Goal: Obtain resource: Obtain resource

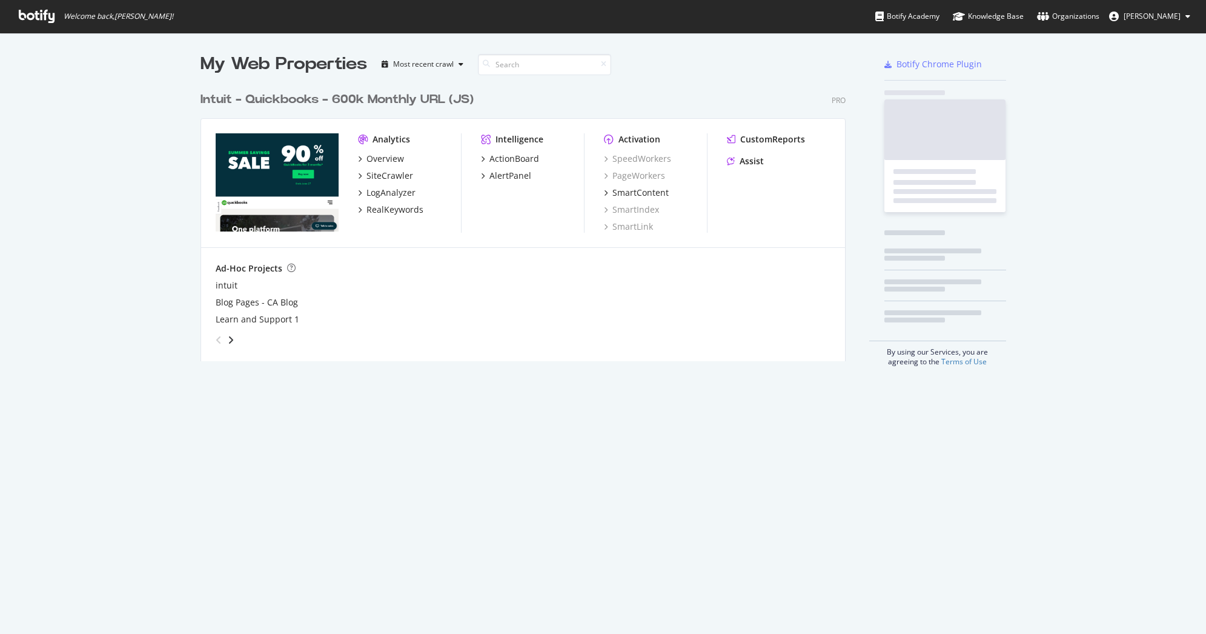
scroll to position [625, 1188]
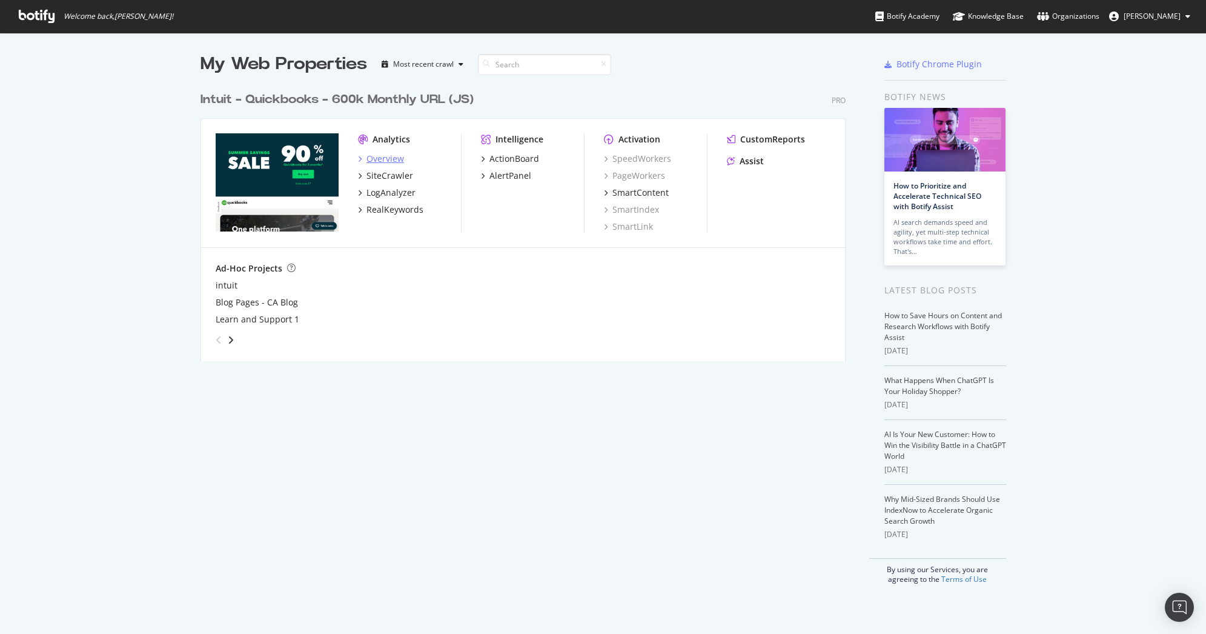
click at [380, 156] on div "Overview" at bounding box center [385, 159] width 38 height 12
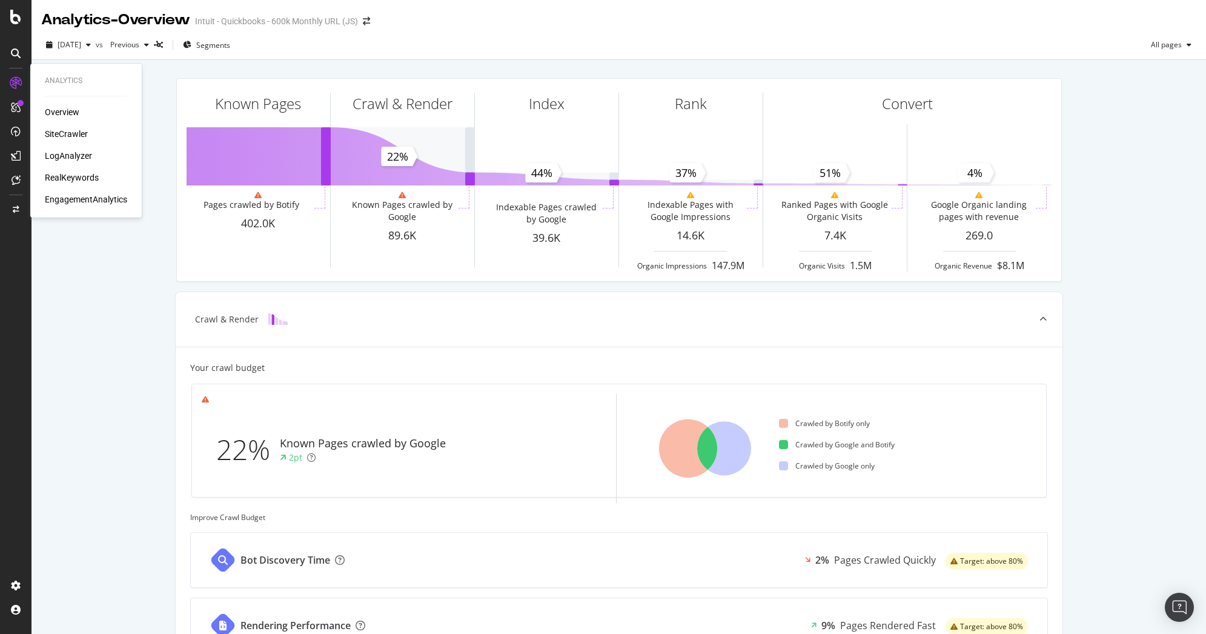
click at [68, 131] on div "SiteCrawler" at bounding box center [66, 134] width 43 height 12
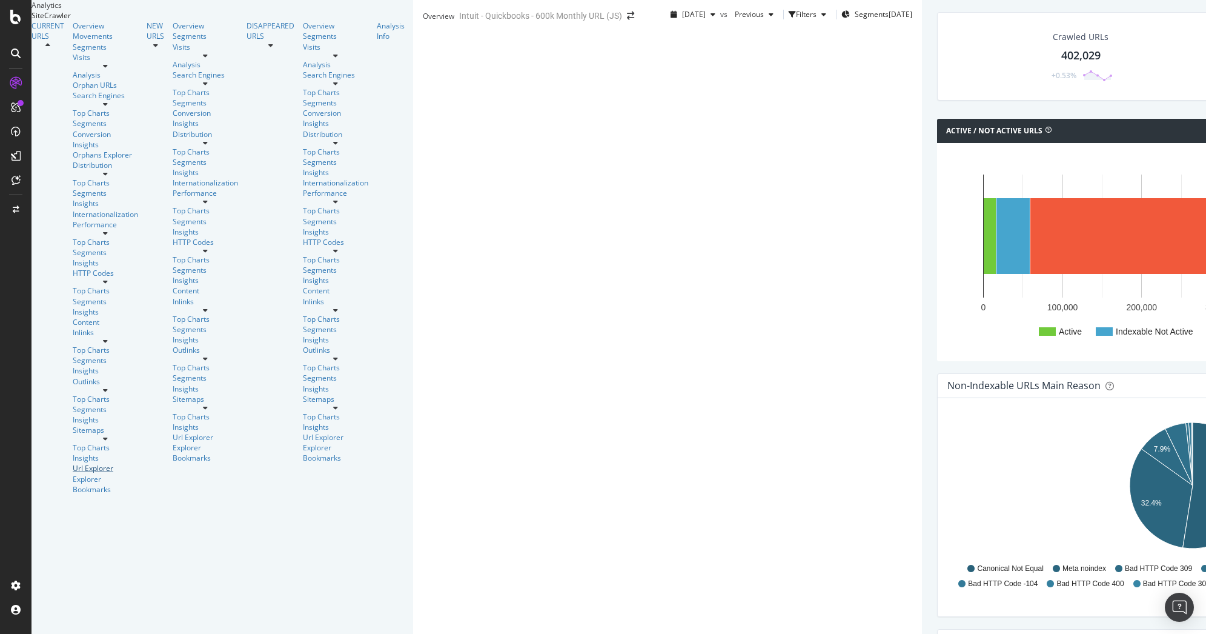
click at [73, 463] on div "Url Explorer" at bounding box center [105, 468] width 65 height 10
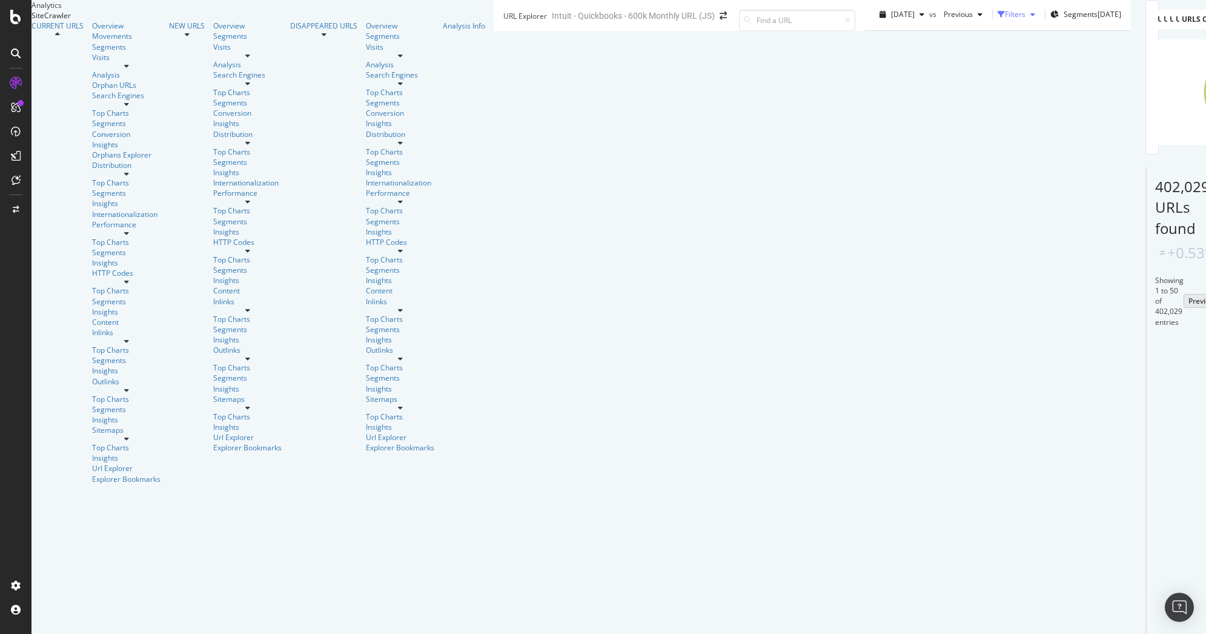
click at [1005, 19] on div "Filters" at bounding box center [1015, 14] width 21 height 10
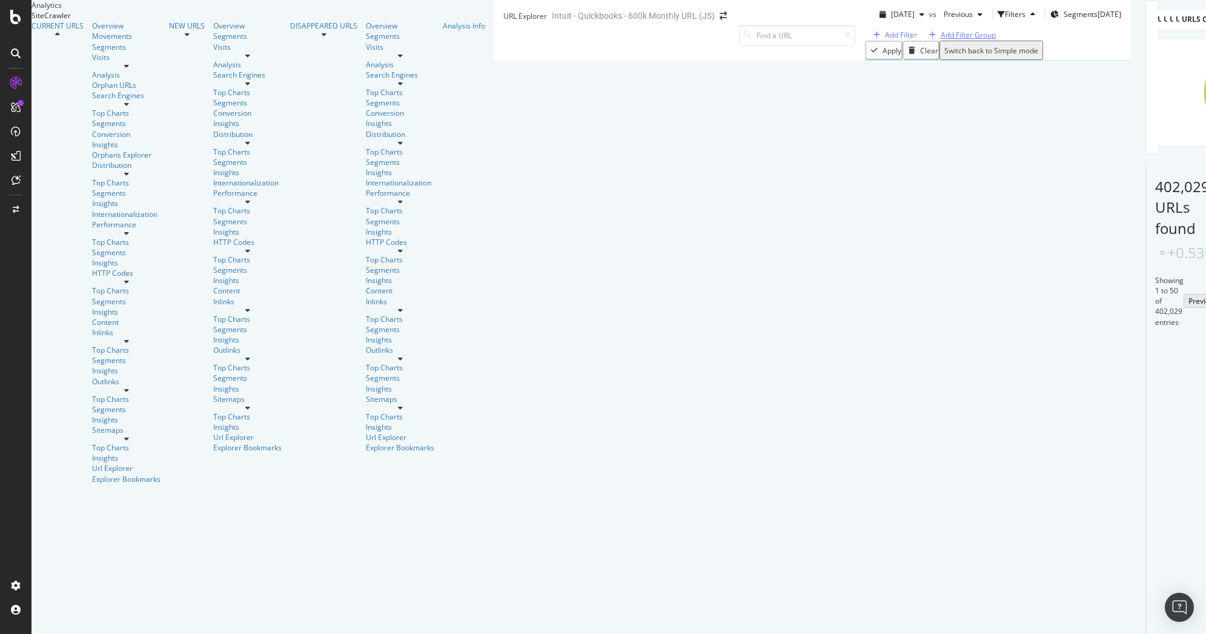
click at [941, 40] on div "Add Filter Group" at bounding box center [968, 35] width 55 height 10
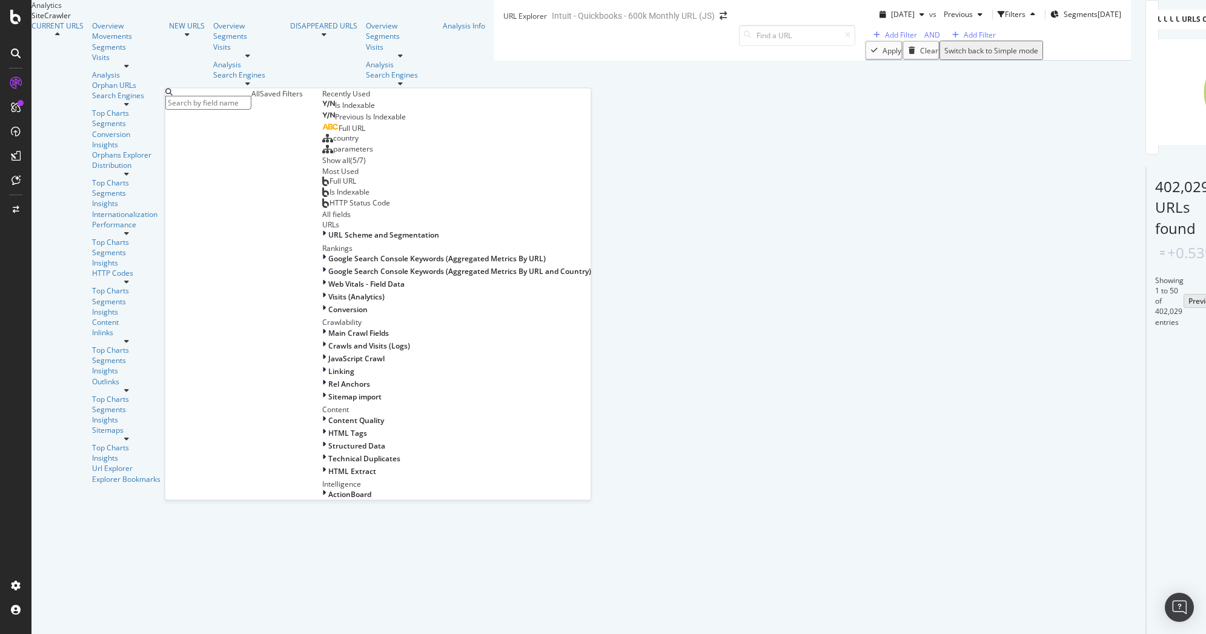
click at [260, 99] on div "Saved Filters" at bounding box center [281, 93] width 43 height 10
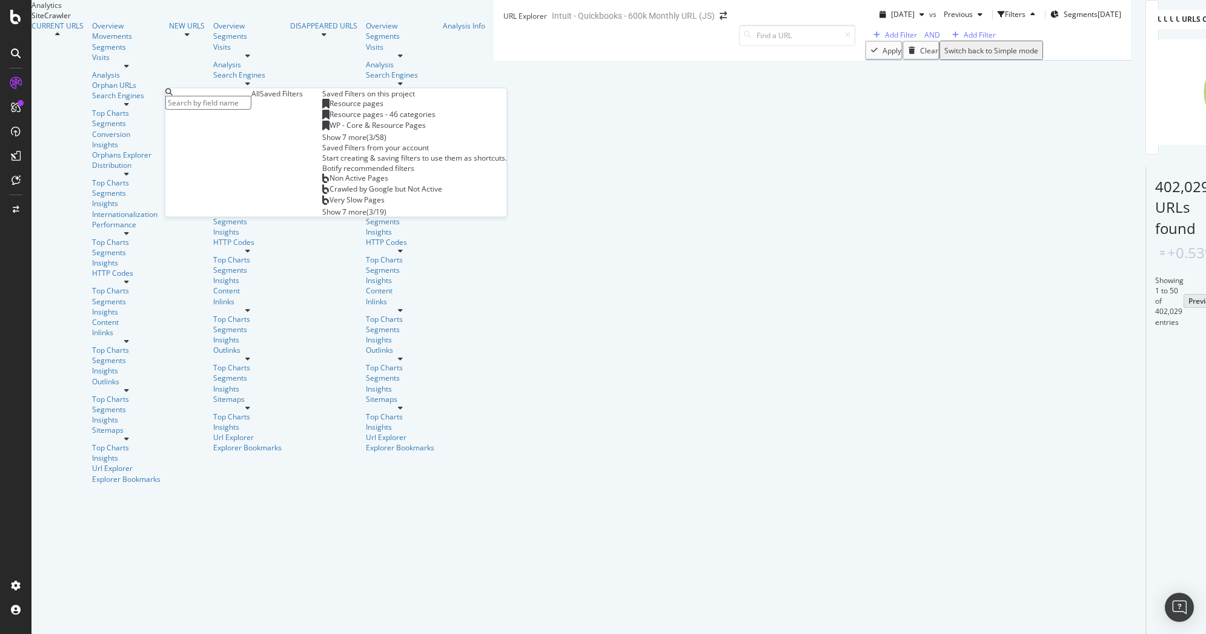
click at [330, 130] on span "WP - Core & Resource Pages" at bounding box center [378, 125] width 96 height 10
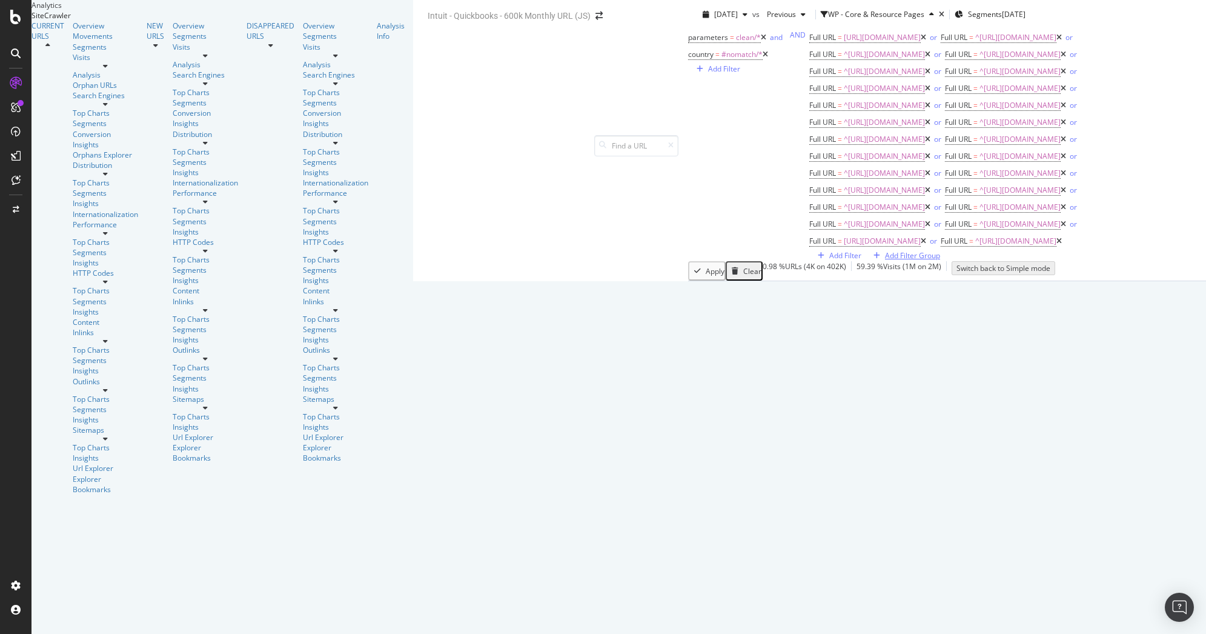
click at [885, 250] on div "Add Filter Group" at bounding box center [912, 255] width 55 height 10
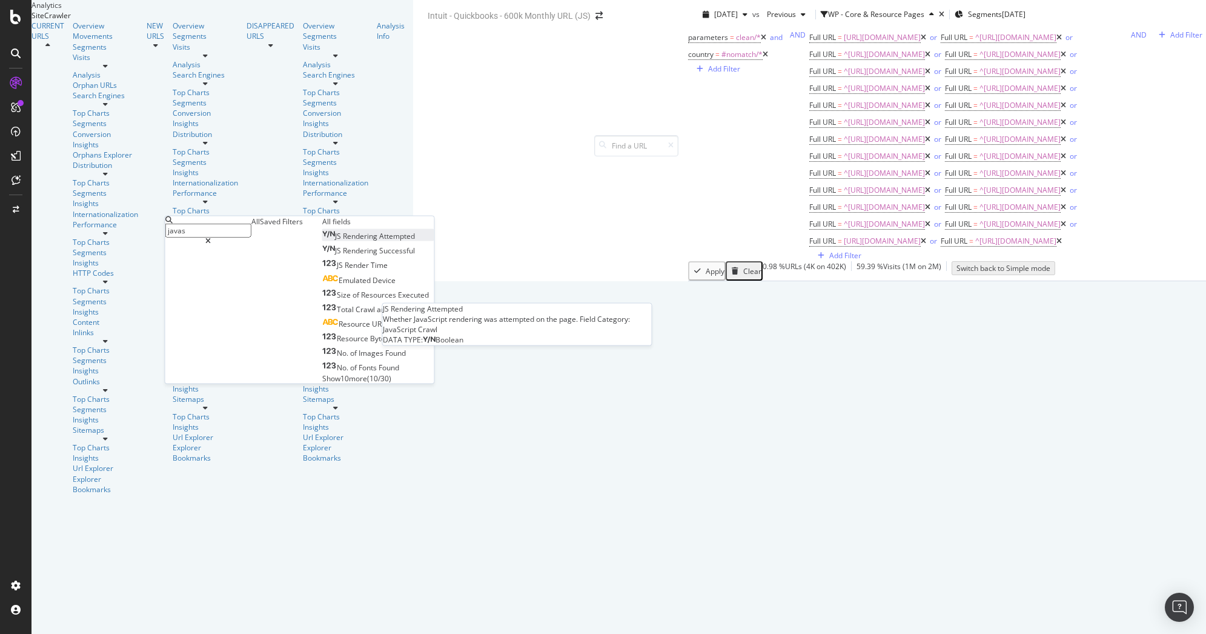
type input "javas"
click at [379, 241] on span "Attempted" at bounding box center [397, 236] width 36 height 10
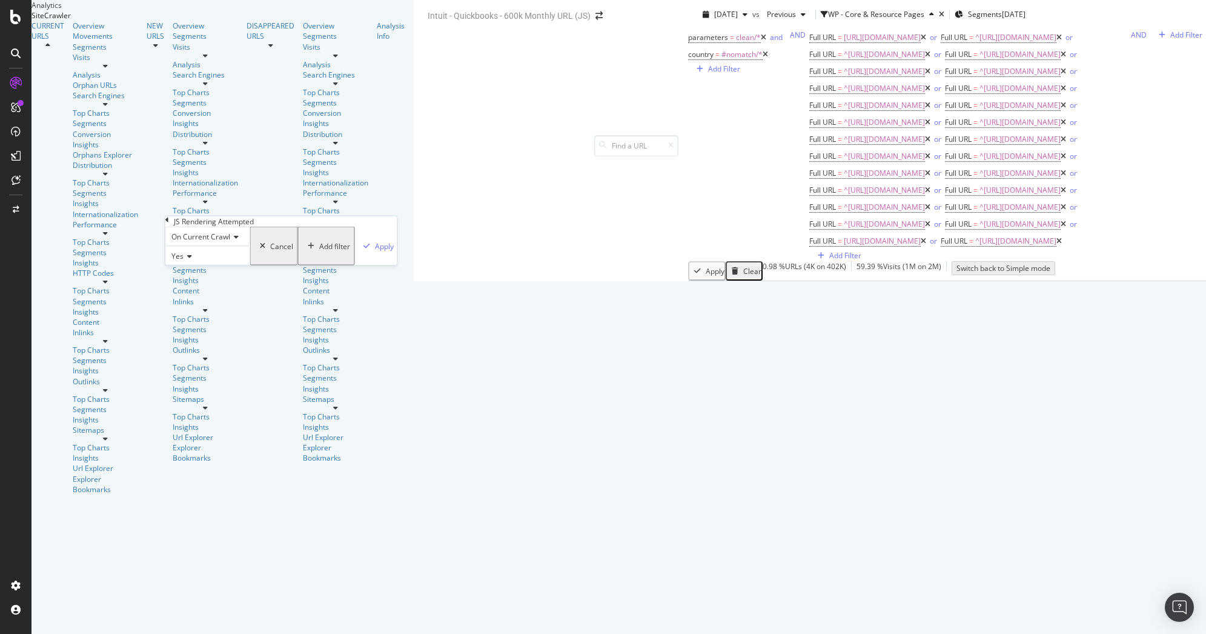
click at [176, 261] on span "Yes" at bounding box center [177, 256] width 12 height 10
click at [182, 291] on div "No" at bounding box center [208, 284] width 84 height 13
click at [363, 250] on icon "button" at bounding box center [366, 245] width 7 height 7
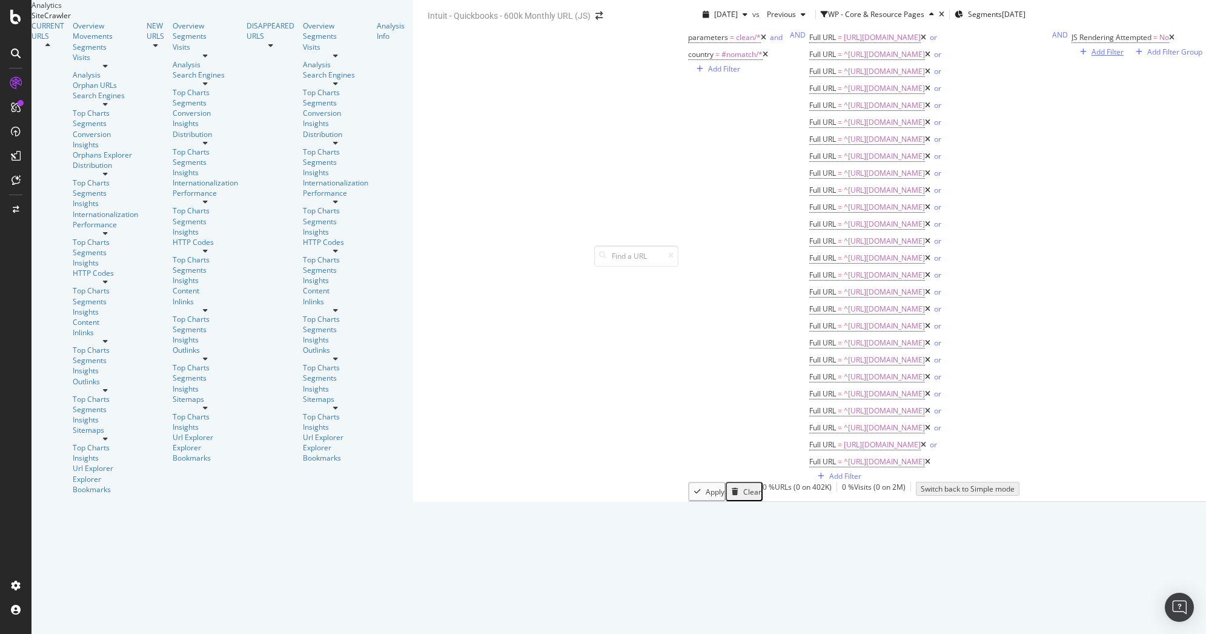
click at [1092, 57] on div "Add Filter" at bounding box center [1108, 52] width 32 height 10
click at [688, 482] on div "Apply Clear 0 % URLs ( 0 on 402K ) 0 % Visits ( 0 on 2M ) Switch back to Simple…" at bounding box center [947, 491] width 518 height 19
click at [1147, 57] on div "Add Filter Group" at bounding box center [1174, 52] width 55 height 10
click at [1169, 41] on icon at bounding box center [1171, 37] width 5 height 7
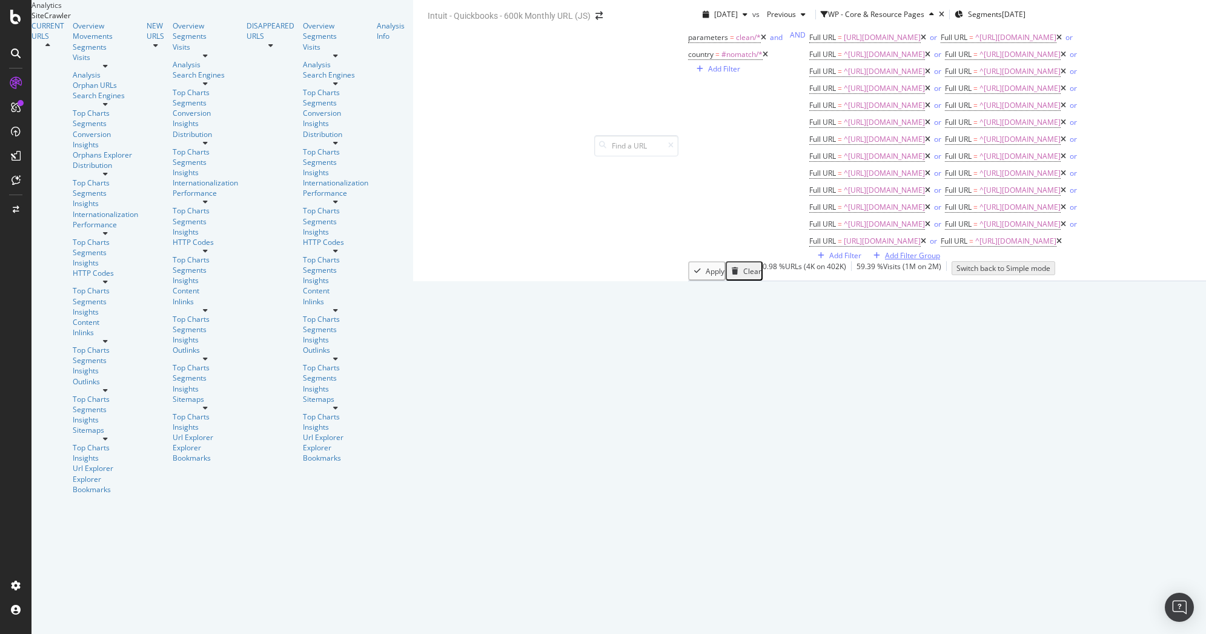
click at [885, 250] on div "Add Filter Group" at bounding box center [912, 255] width 55 height 10
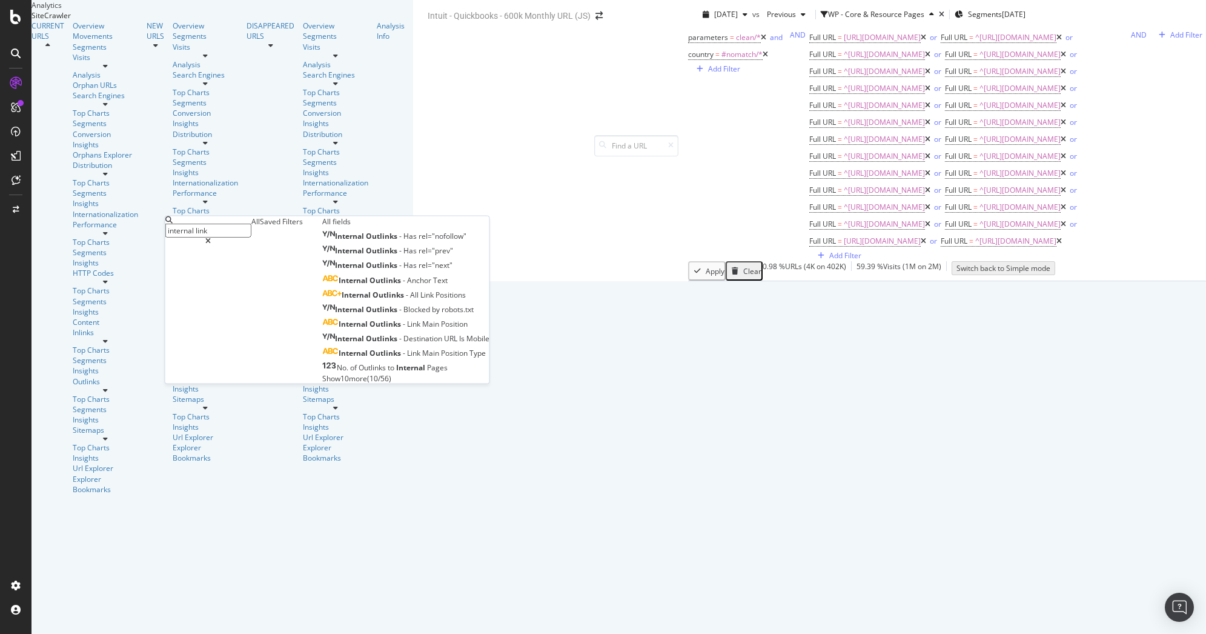
type input "internal link"
click at [322, 383] on span "Show 10 more" at bounding box center [344, 378] width 45 height 10
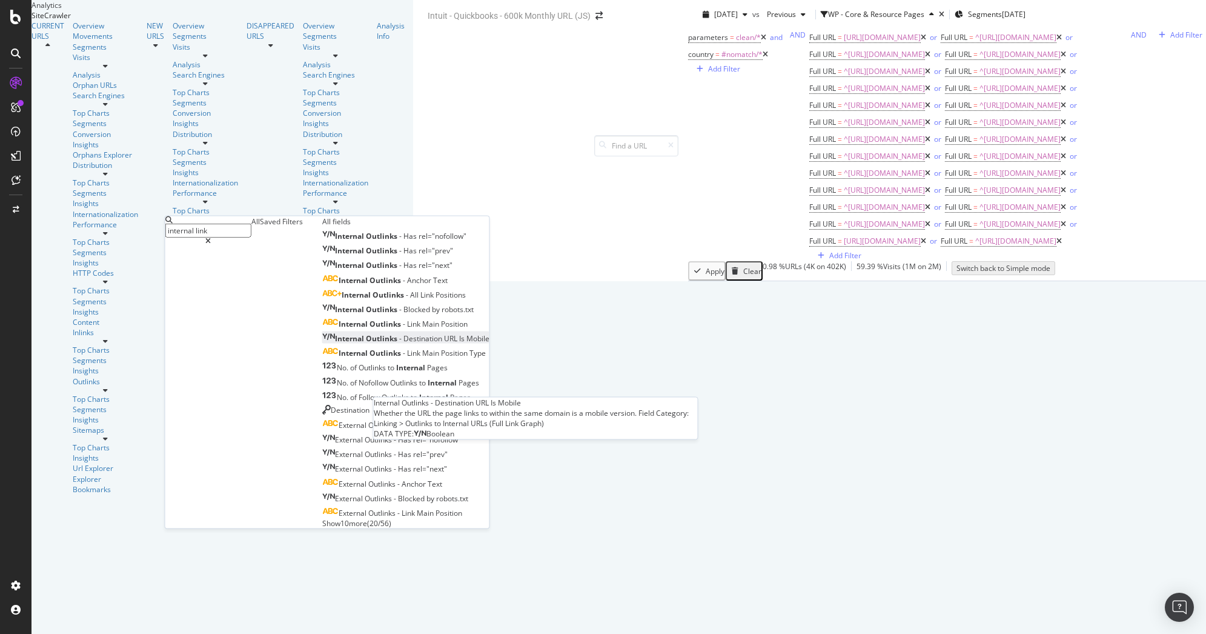
scroll to position [90, 0]
click at [331, 404] on span "Destination" at bounding box center [350, 409] width 39 height 10
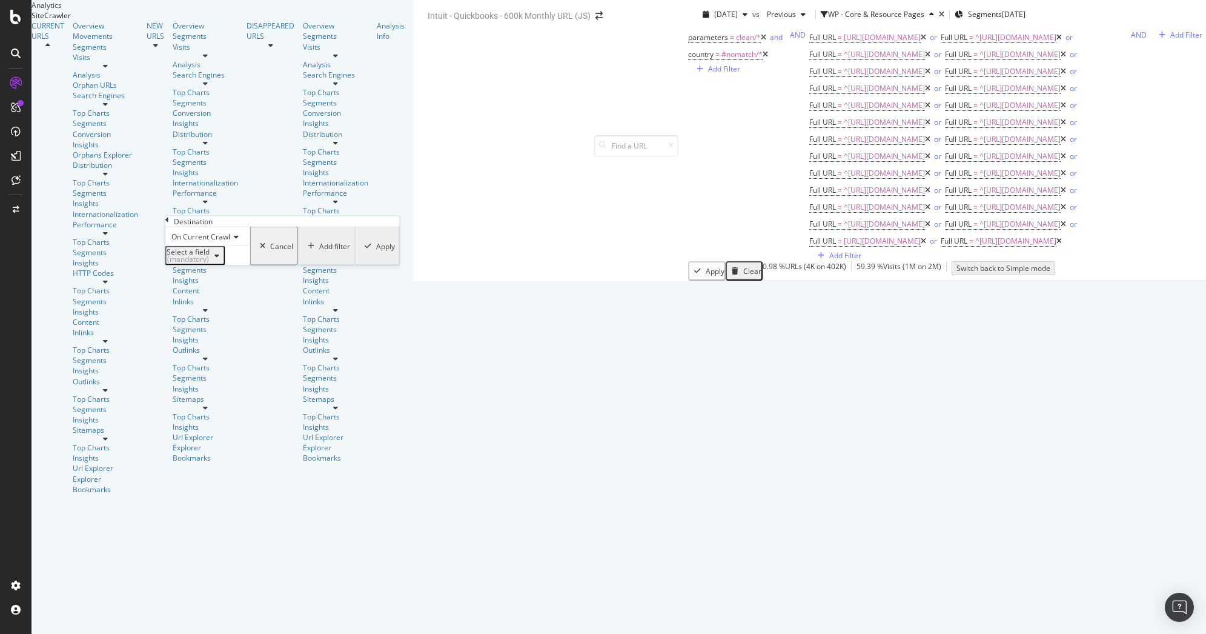
click at [219, 259] on icon "button" at bounding box center [216, 255] width 5 height 7
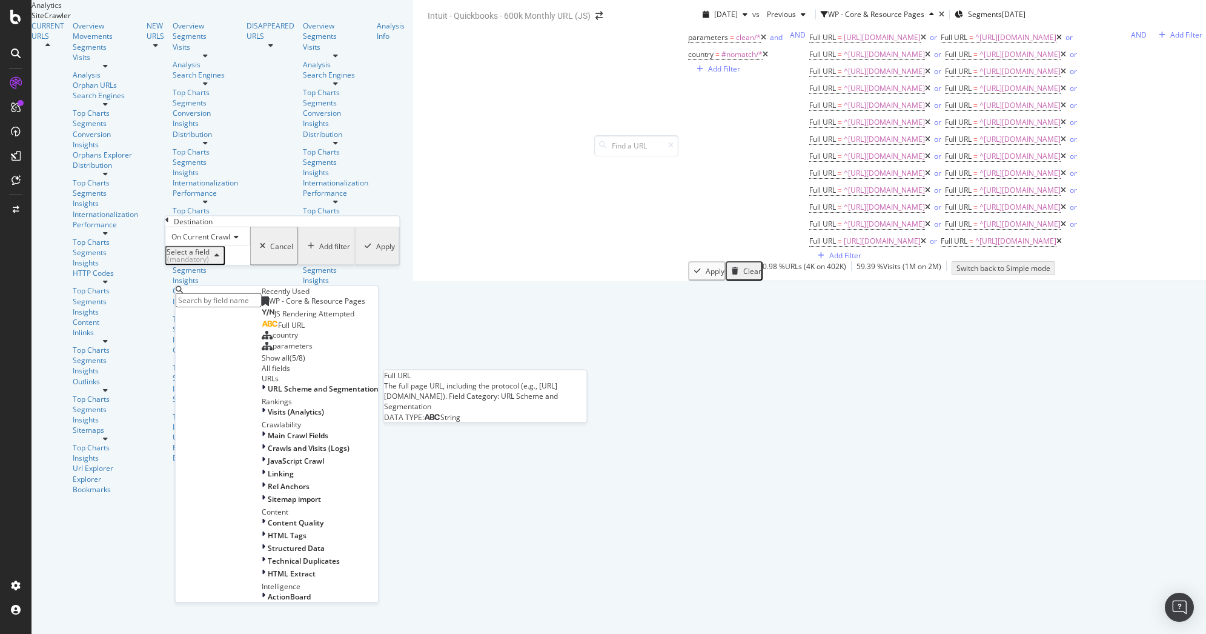
click at [262, 330] on div "Full URL" at bounding box center [283, 325] width 43 height 10
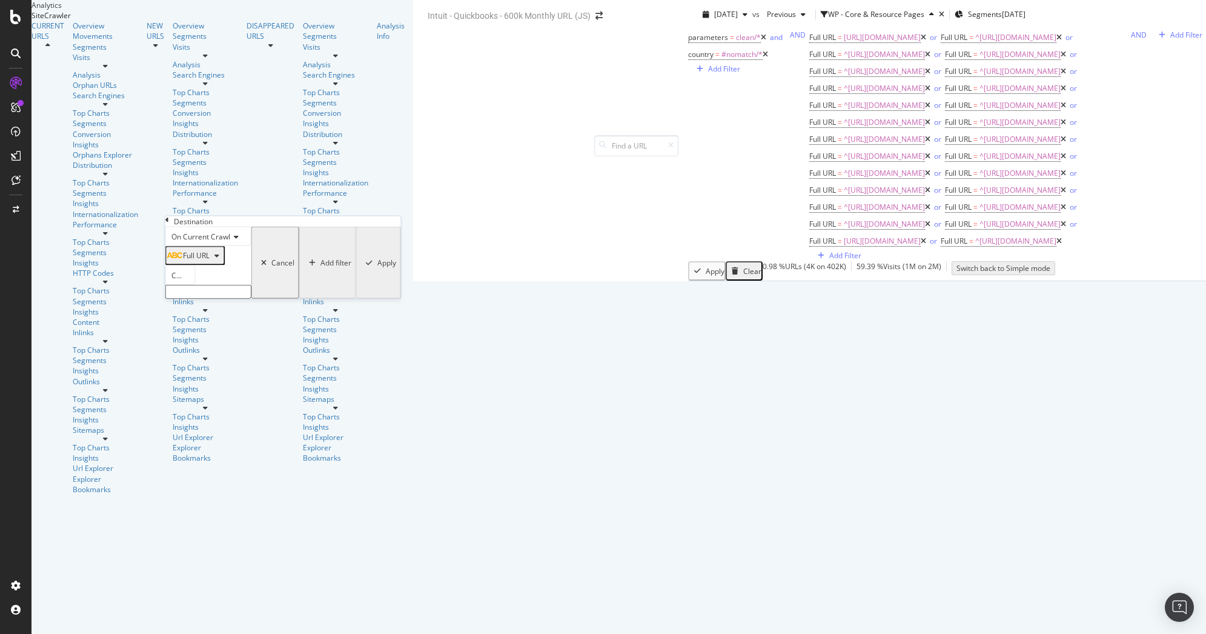
click at [210, 279] on icon at bounding box center [205, 275] width 8 height 7
click at [195, 308] on div "Equal to" at bounding box center [180, 296] width 29 height 23
click at [220, 299] on input "text" at bounding box center [208, 292] width 86 height 14
paste input "https://www.intuit.com/enterprise/"
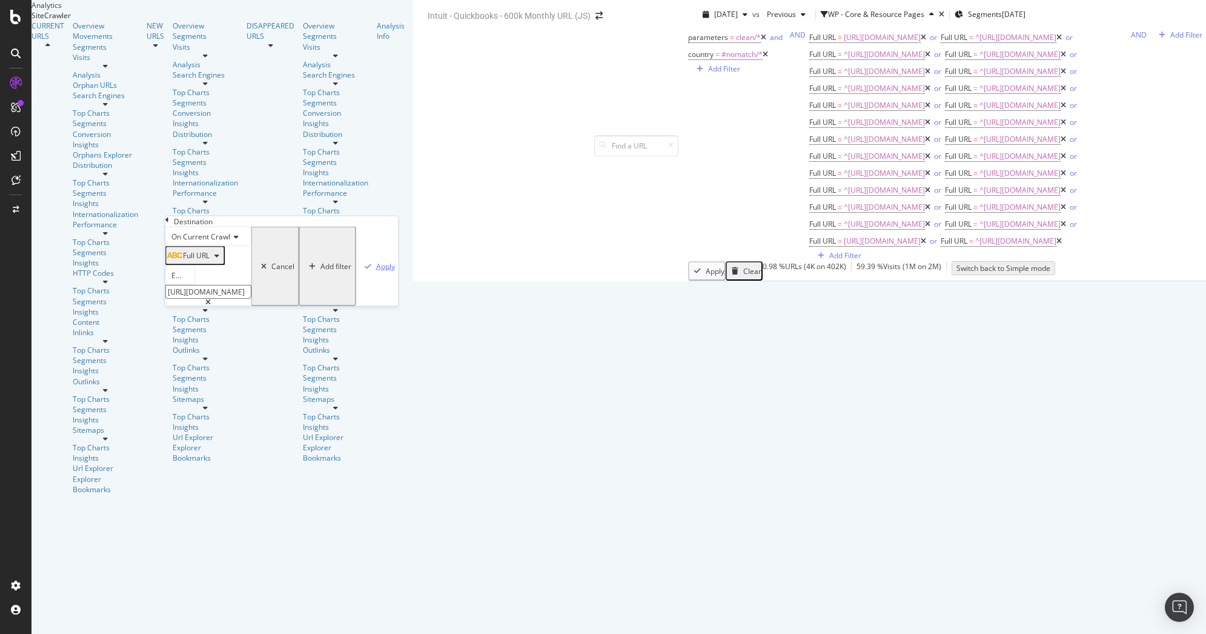
type input "https://www.intuit.com/enterprise/"
click at [376, 271] on div "Apply" at bounding box center [385, 266] width 19 height 10
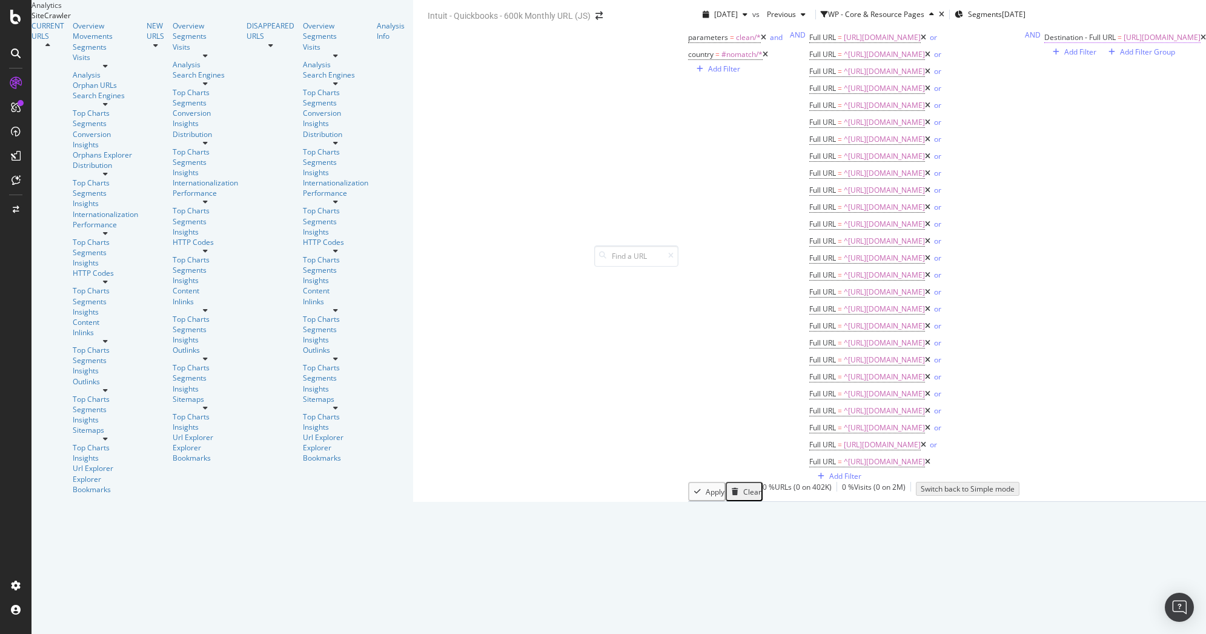
click at [1124, 42] on span "https://www.intuit.com/enterprise/" at bounding box center [1162, 37] width 77 height 10
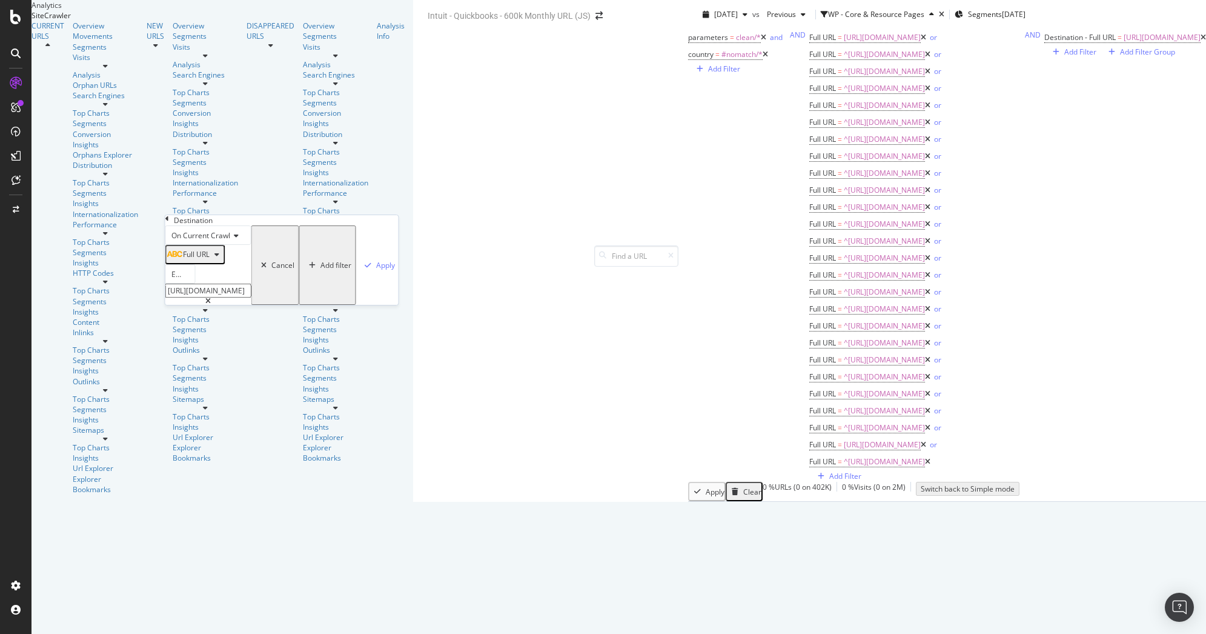
click at [223, 297] on input "https://www.intuit.com/enterprise/" at bounding box center [208, 290] width 86 height 14
click at [222, 297] on input "https://www.intuit.com/enterprise/" at bounding box center [208, 290] width 86 height 14
paste input "quickbooks.intuit.com/r"
type input "https://quickbooks.intuit.com/r/enterprise/"
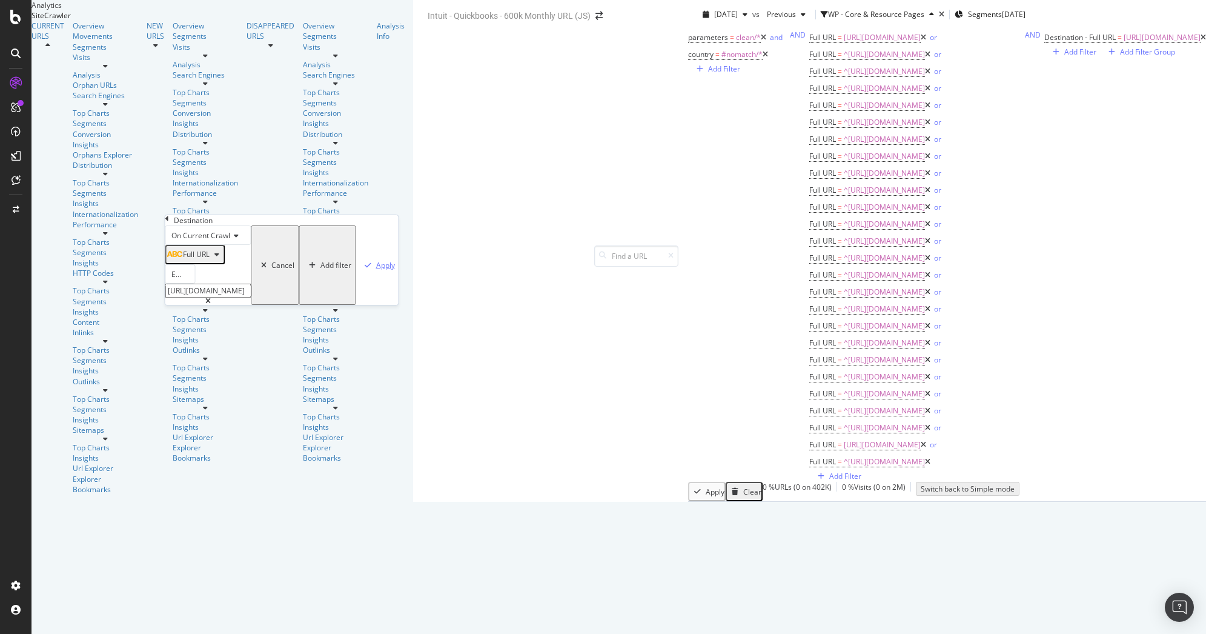
scroll to position [0, 0]
click at [360, 269] on div "button" at bounding box center [368, 265] width 16 height 7
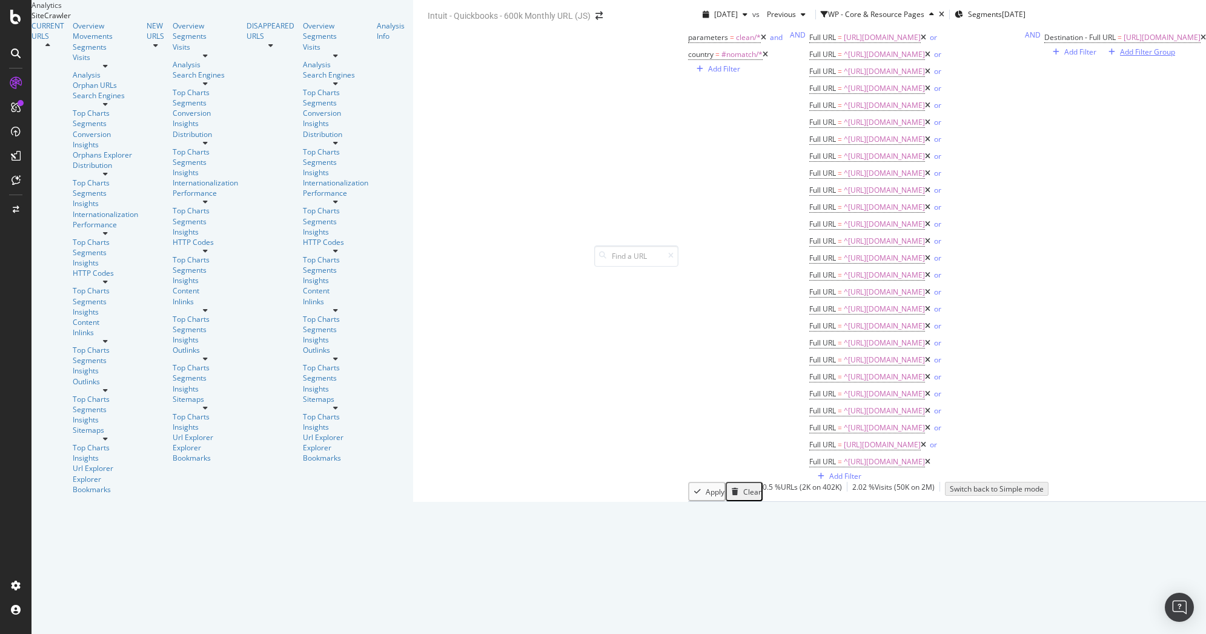
click at [1120, 57] on div "Add Filter Group" at bounding box center [1147, 52] width 55 height 10
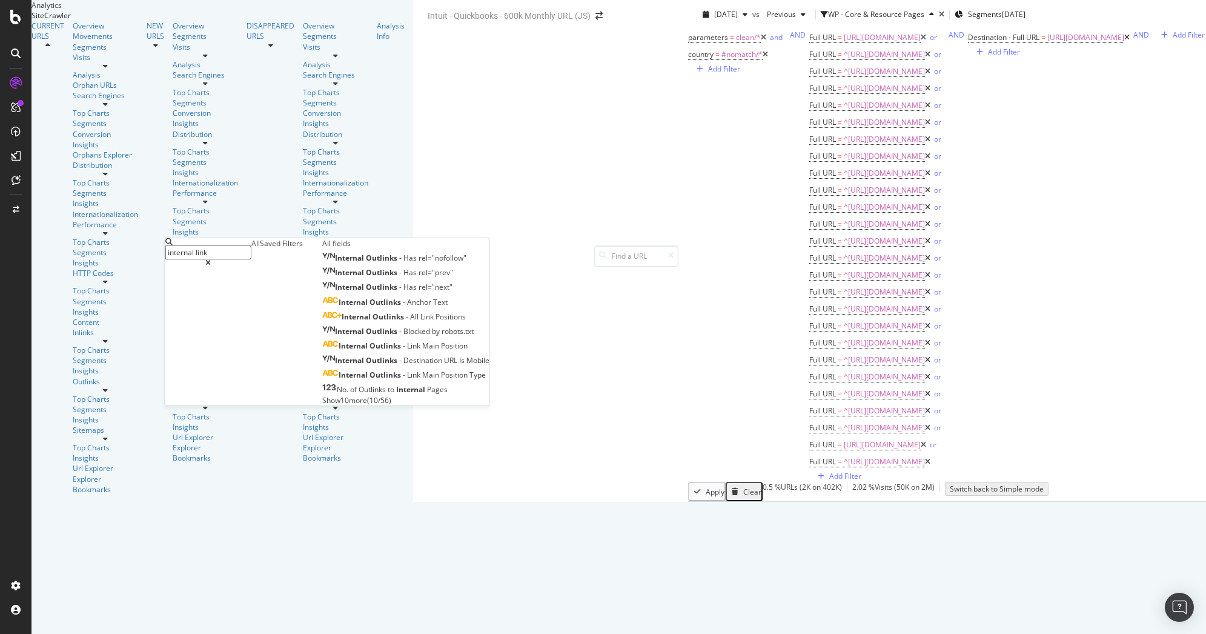
click at [322, 405] on span "Show 10 more" at bounding box center [344, 400] width 45 height 10
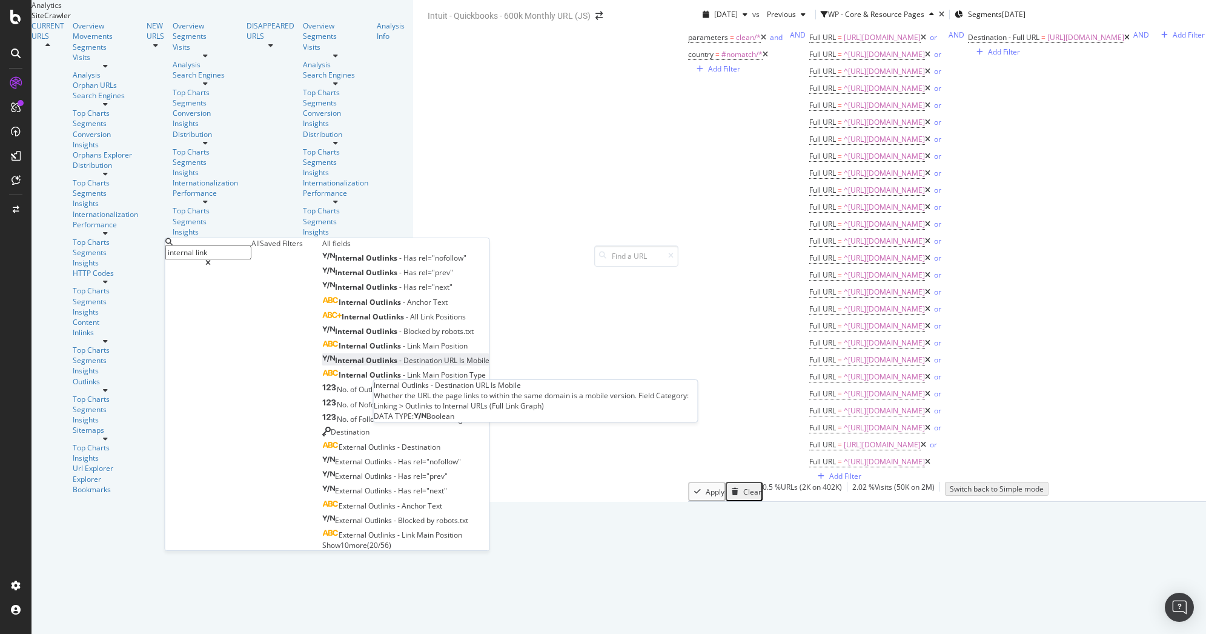
scroll to position [98, 0]
click at [322, 540] on span "Show 10 more" at bounding box center [344, 545] width 45 height 10
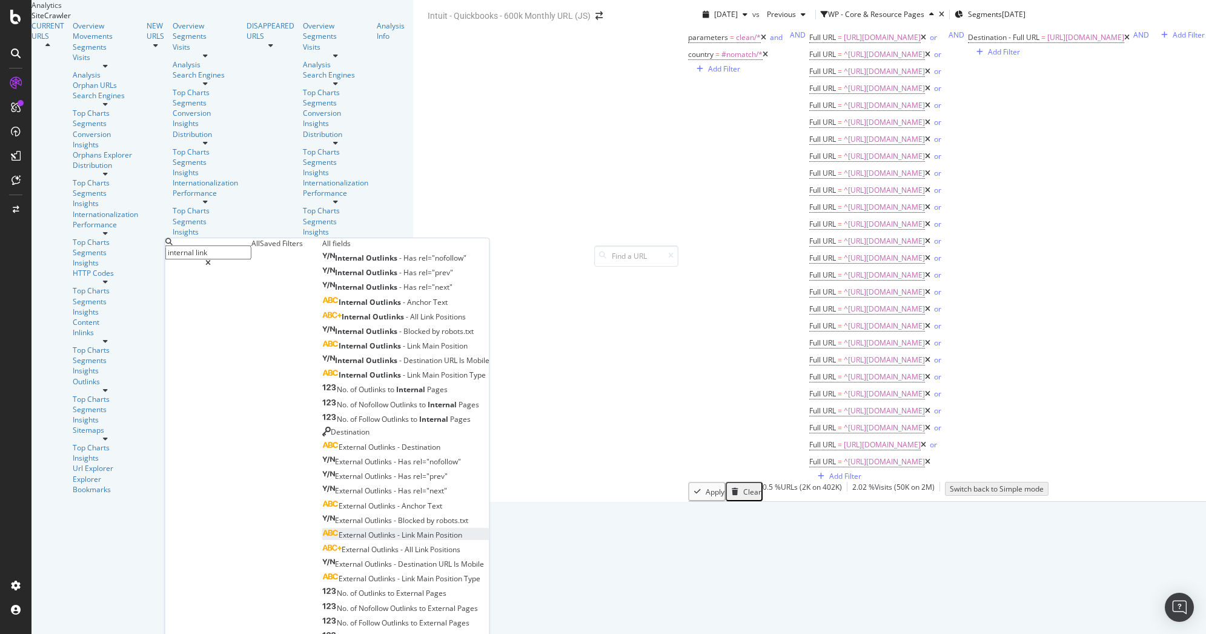
click at [339, 529] on span "External" at bounding box center [354, 534] width 30 height 10
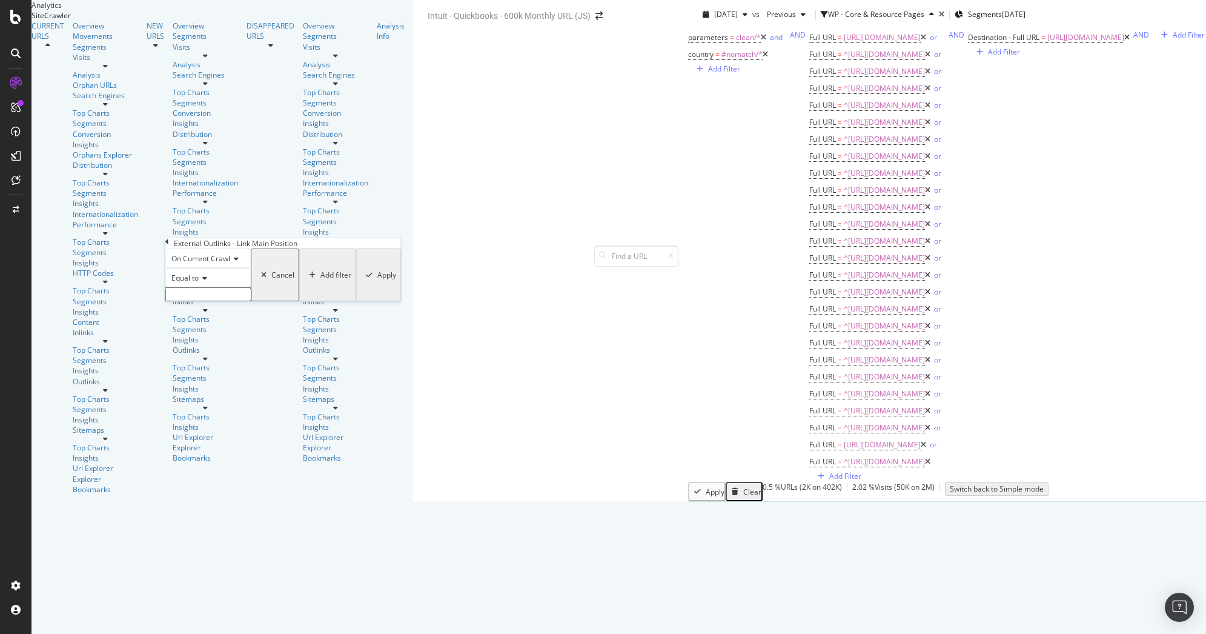
click at [206, 282] on icon at bounding box center [203, 277] width 8 height 7
click at [251, 287] on div "Equal to" at bounding box center [208, 277] width 86 height 19
click at [251, 301] on input "text" at bounding box center [208, 294] width 86 height 14
click at [200, 325] on span "Navigation" at bounding box center [184, 320] width 31 height 10
type input "Navigation"
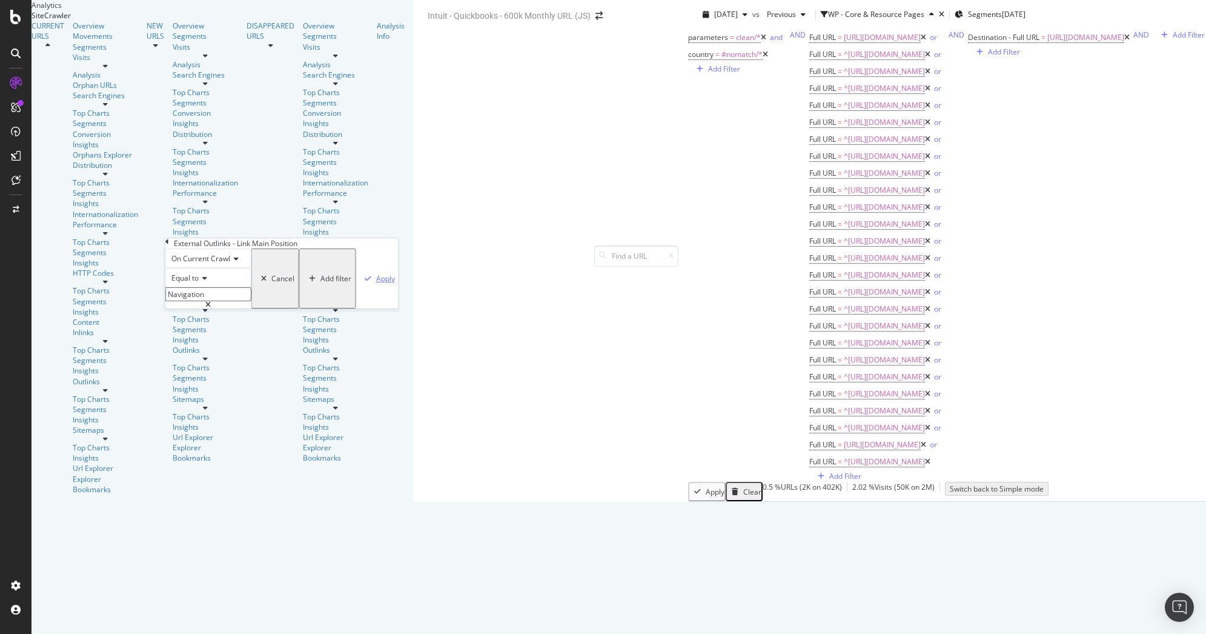
click at [376, 283] on div "Apply" at bounding box center [385, 278] width 19 height 10
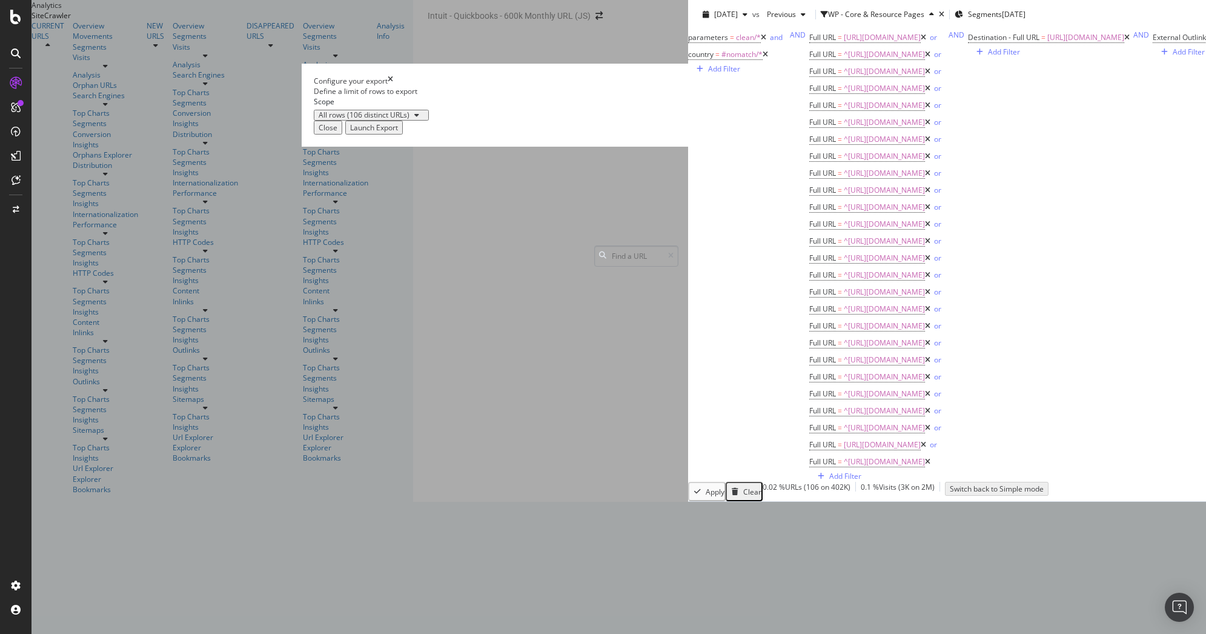
click at [398, 133] on div "Launch Export" at bounding box center [374, 127] width 48 height 10
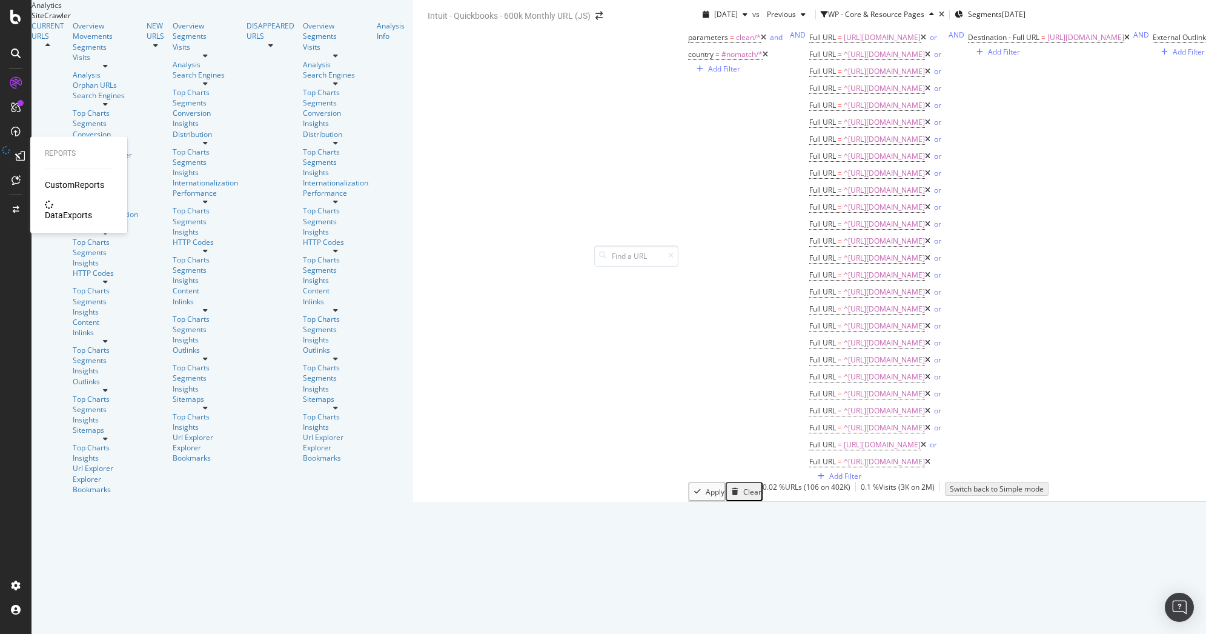
click at [79, 209] on div "DataExports" at bounding box center [68, 215] width 47 height 12
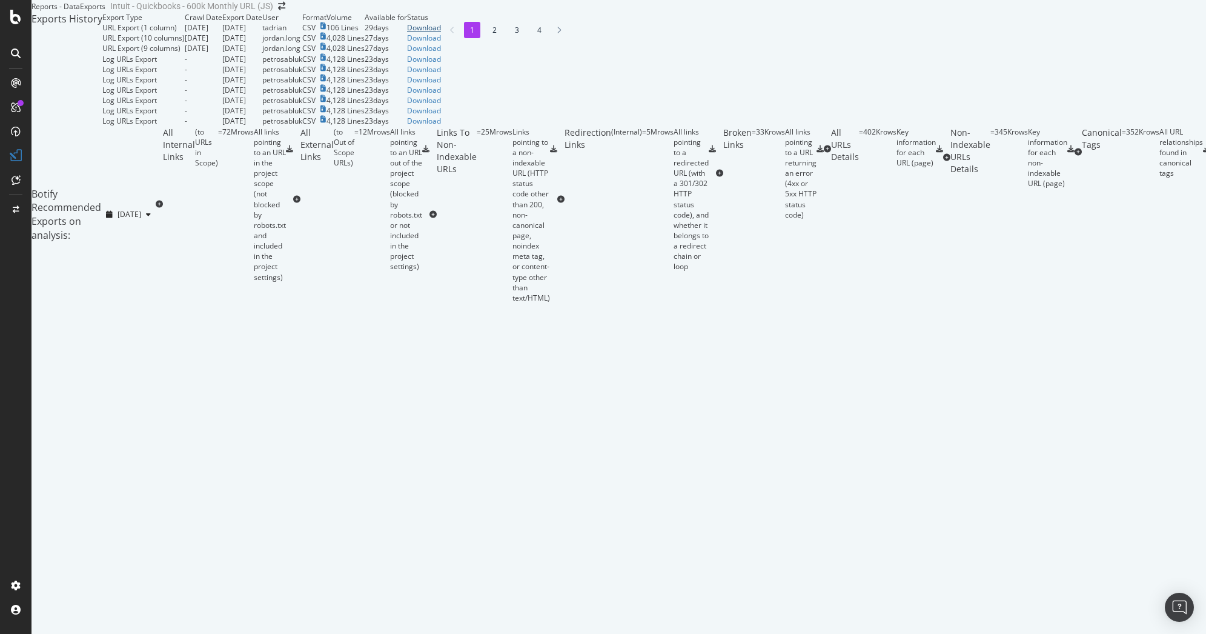
click at [441, 33] on div "Download" at bounding box center [424, 27] width 34 height 10
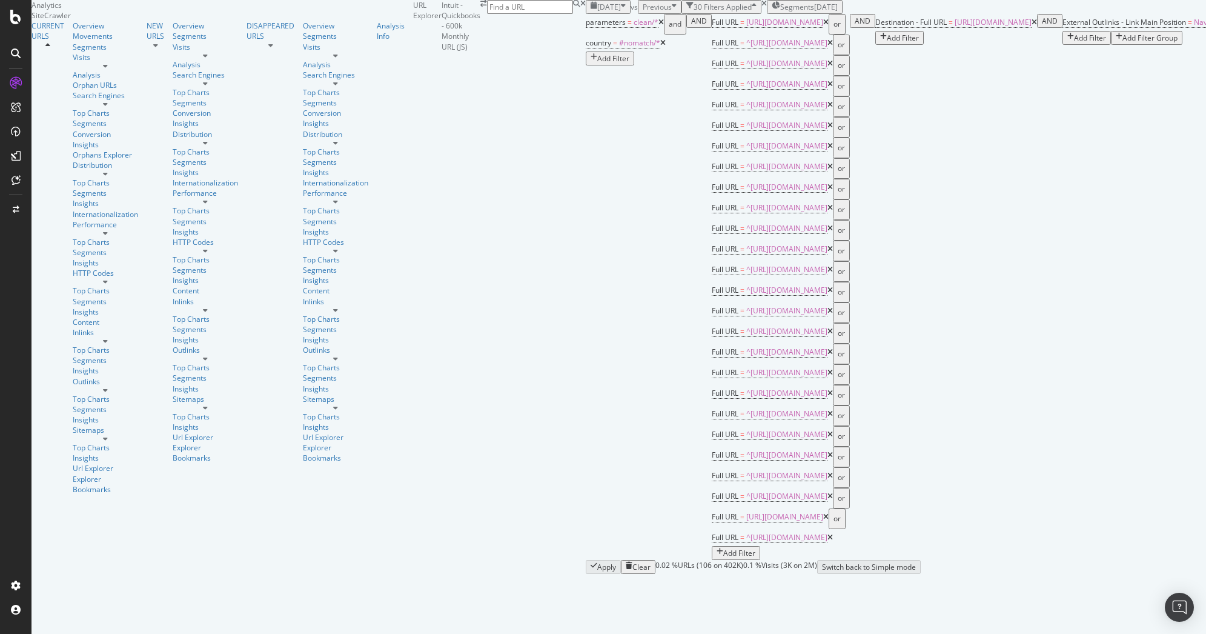
click at [5, 633] on icon "close toast" at bounding box center [2, 639] width 5 height 10
click at [875, 27] on span "Destination - Full URL" at bounding box center [910, 22] width 71 height 10
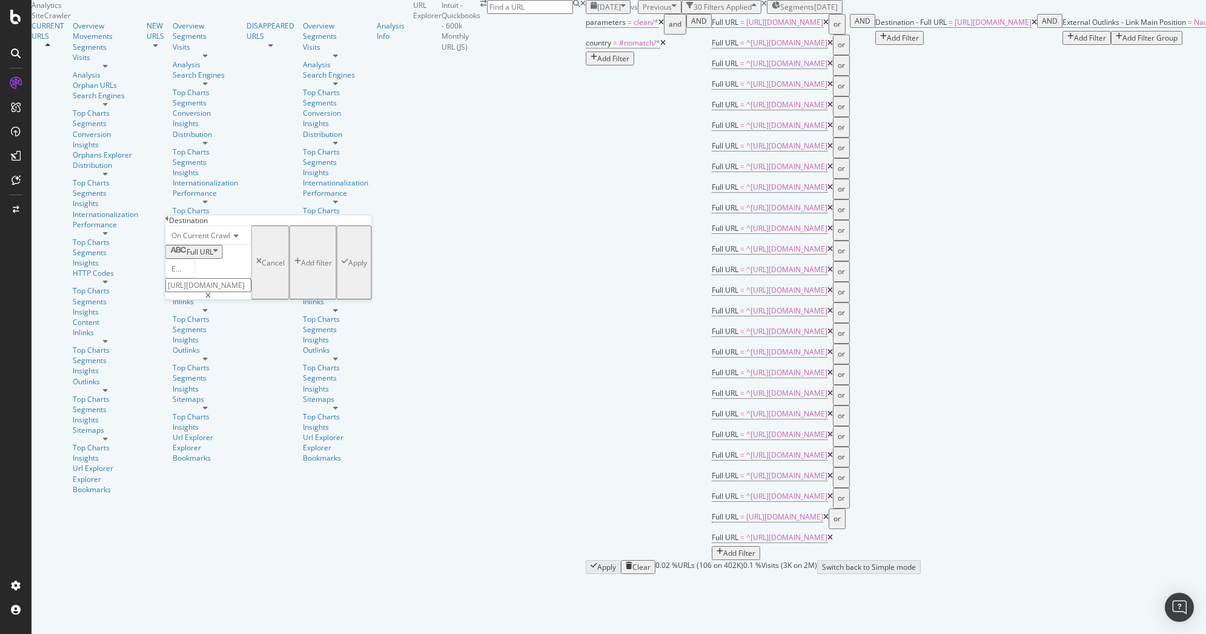
click at [213, 257] on span "Full URL" at bounding box center [200, 252] width 27 height 10
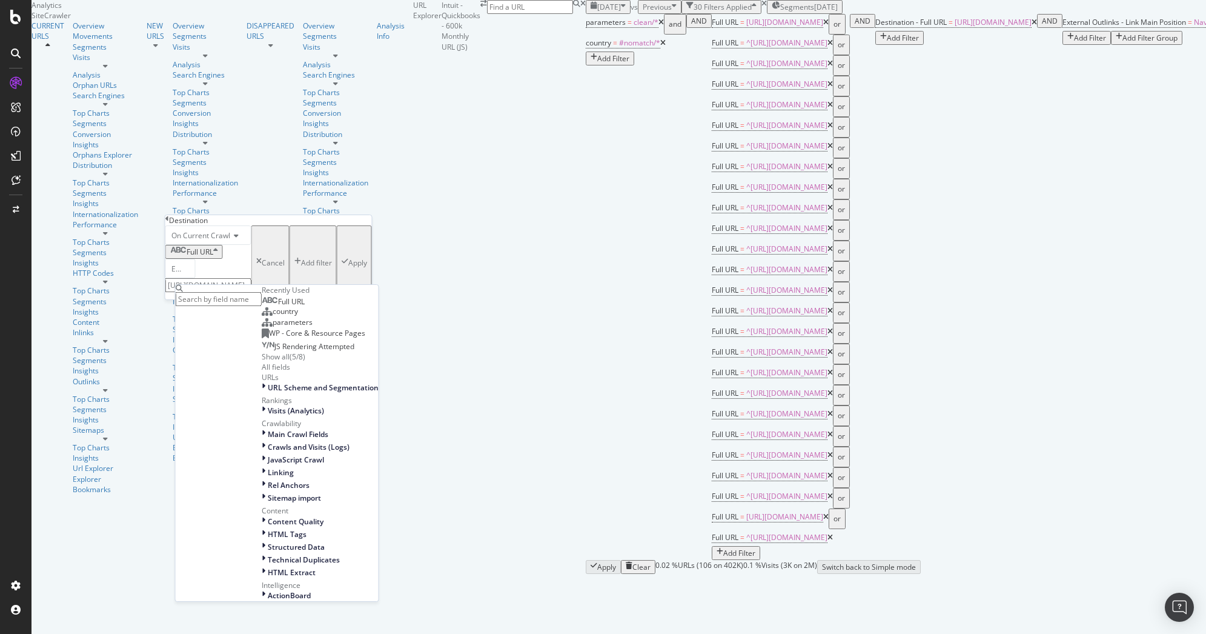
click at [586, 238] on div "parameters = clean/* and country = #nomatch/* Add Filter AND Full URL = https:/…" at bounding box center [911, 287] width 650 height 546
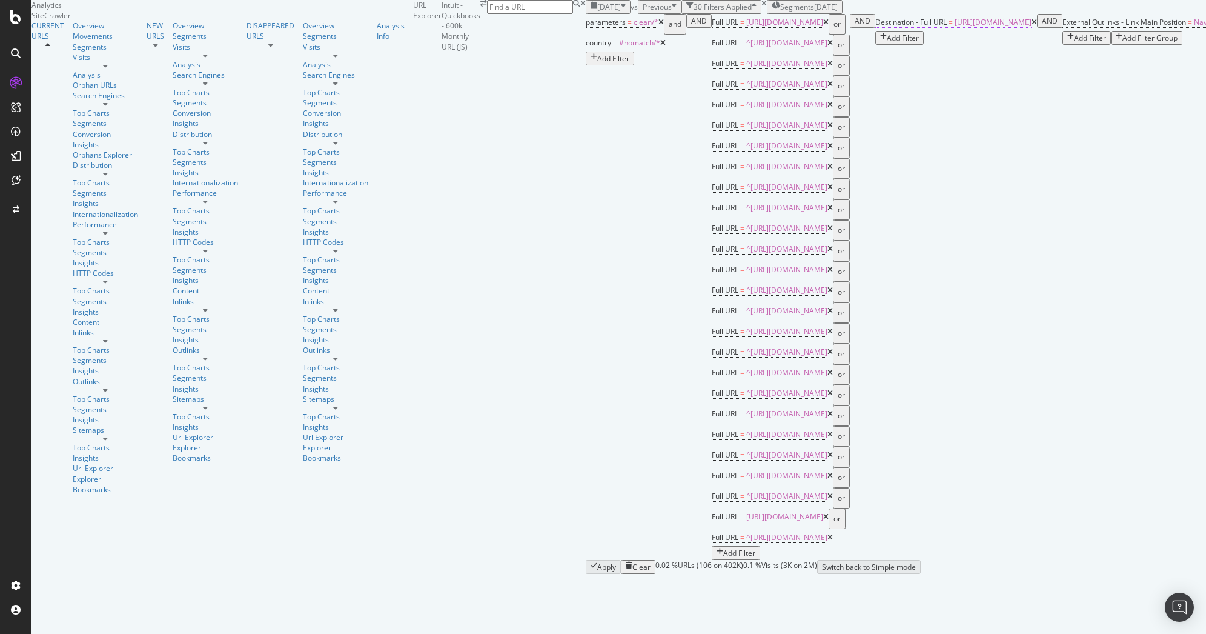
click at [875, 27] on span "Destination - Full URL" at bounding box center [910, 22] width 71 height 10
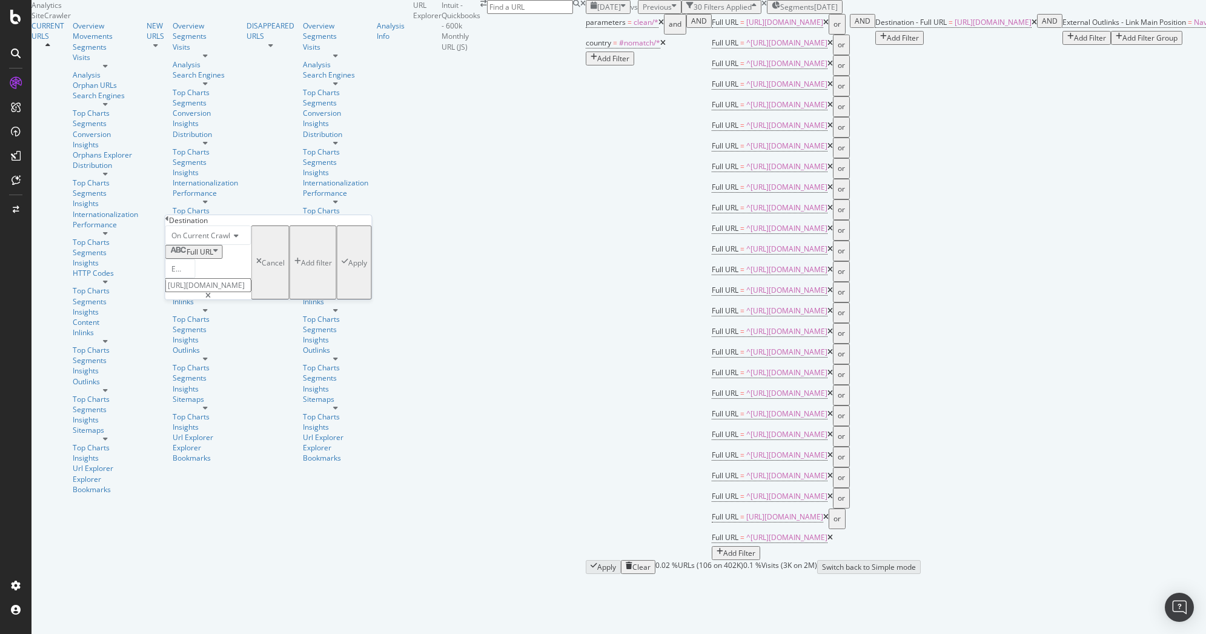
click at [168, 223] on div "Destination On Current Crawl Full URL Equal to https://quickbooks.intuit.com/r/…" at bounding box center [268, 257] width 207 height 84
click at [169, 222] on icon at bounding box center [167, 218] width 4 height 7
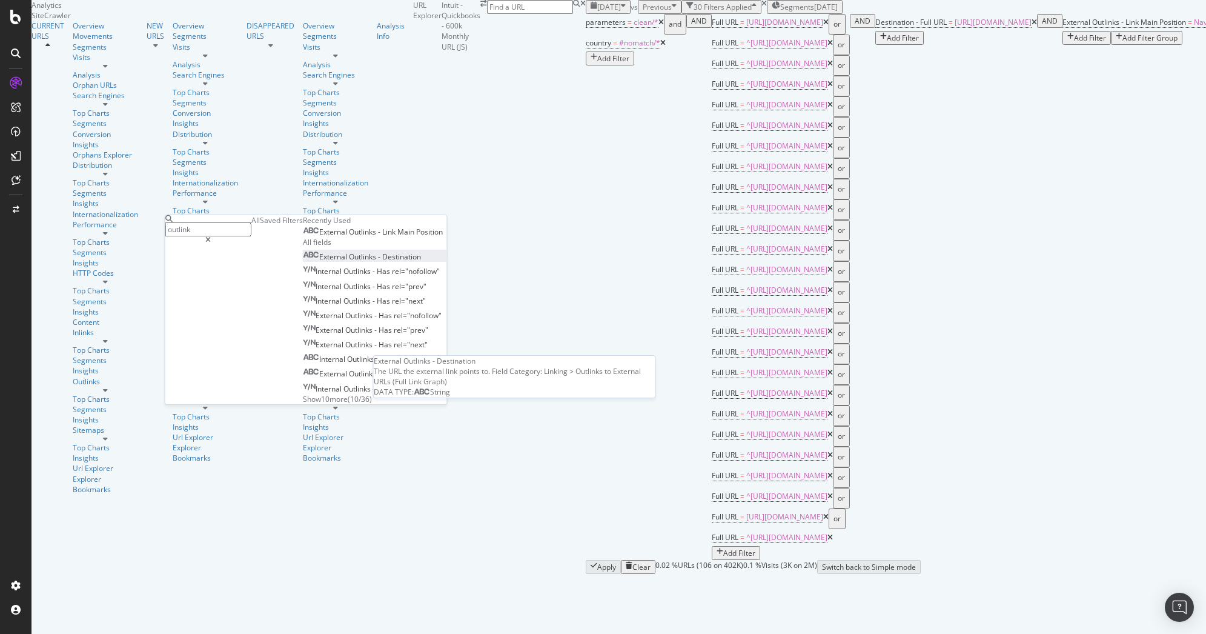
type input "outlink"
click at [349, 262] on span "Outlinks" at bounding box center [363, 256] width 29 height 10
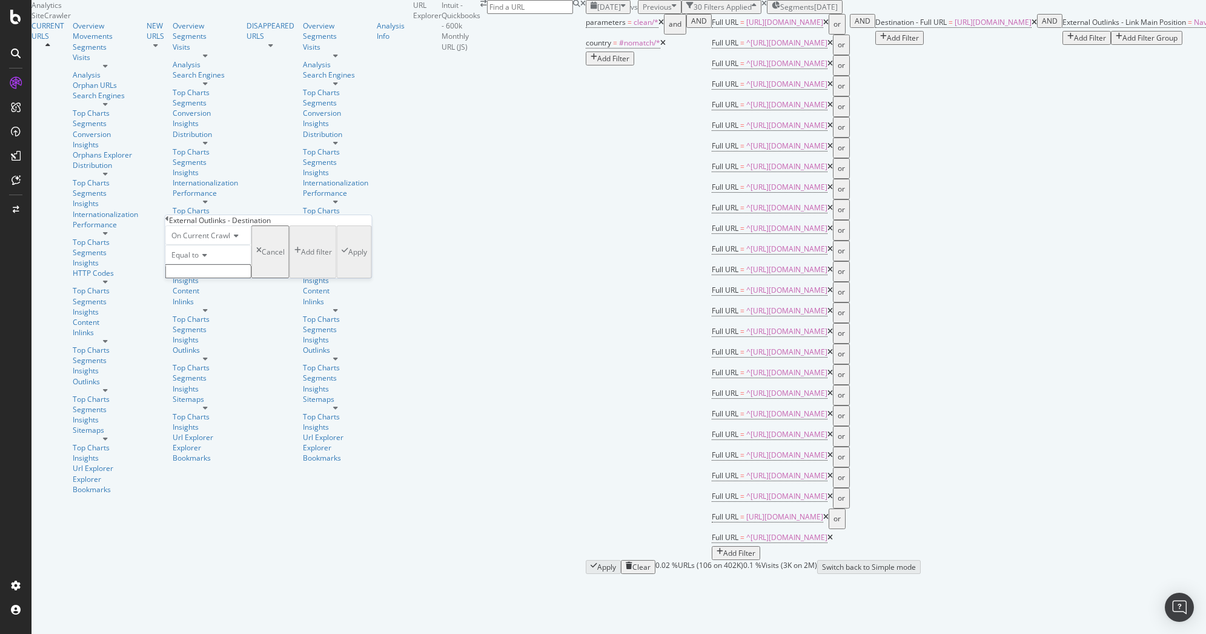
click at [215, 278] on input "text" at bounding box center [208, 271] width 86 height 14
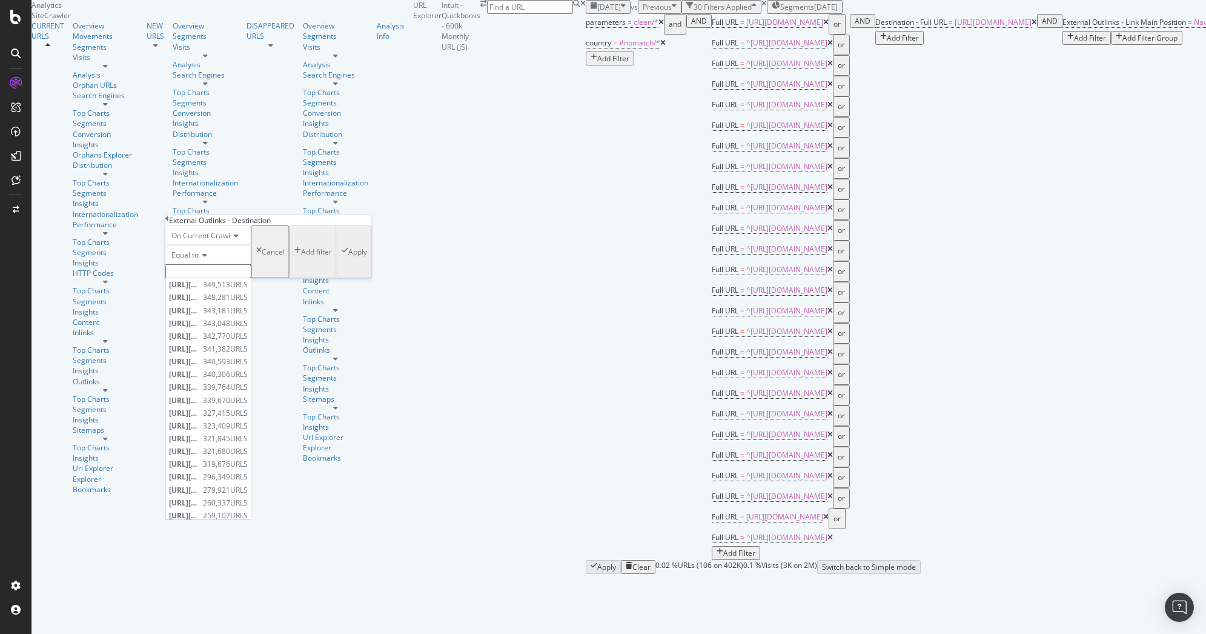
paste input "https://www.intuit.com/enterprise/"
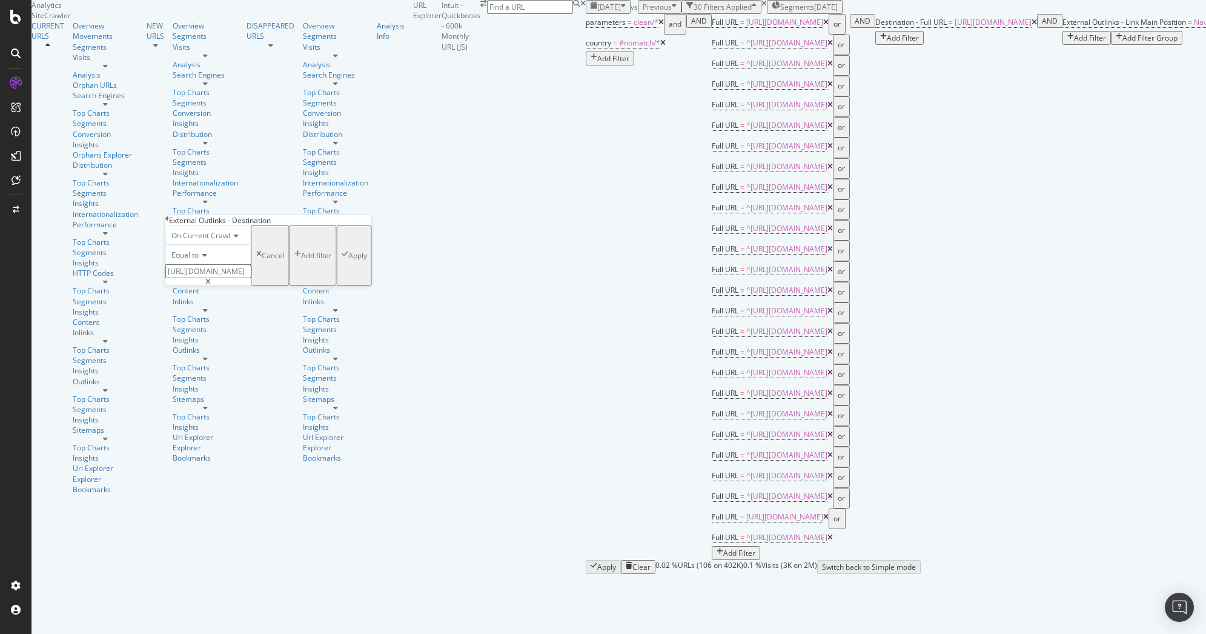
scroll to position [0, 13]
type input "https://www.intuit.com/enterprise/"
click at [348, 260] on div "Apply" at bounding box center [357, 255] width 19 height 10
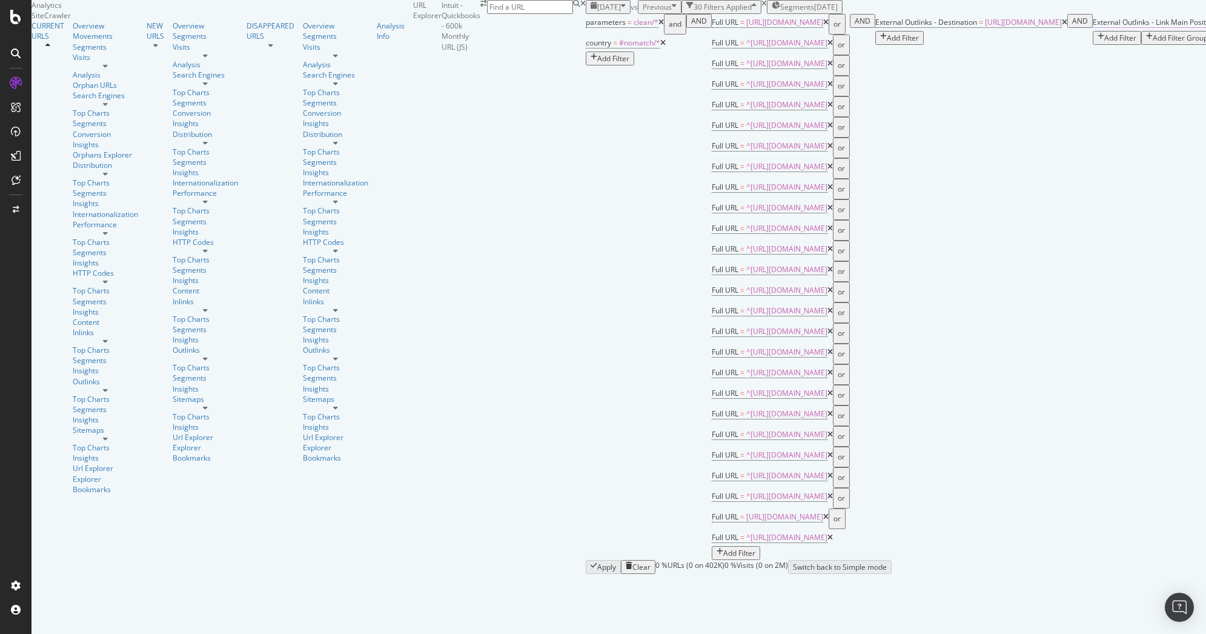
click at [1093, 27] on span "External Outlinks - Link Main Position" at bounding box center [1155, 22] width 124 height 10
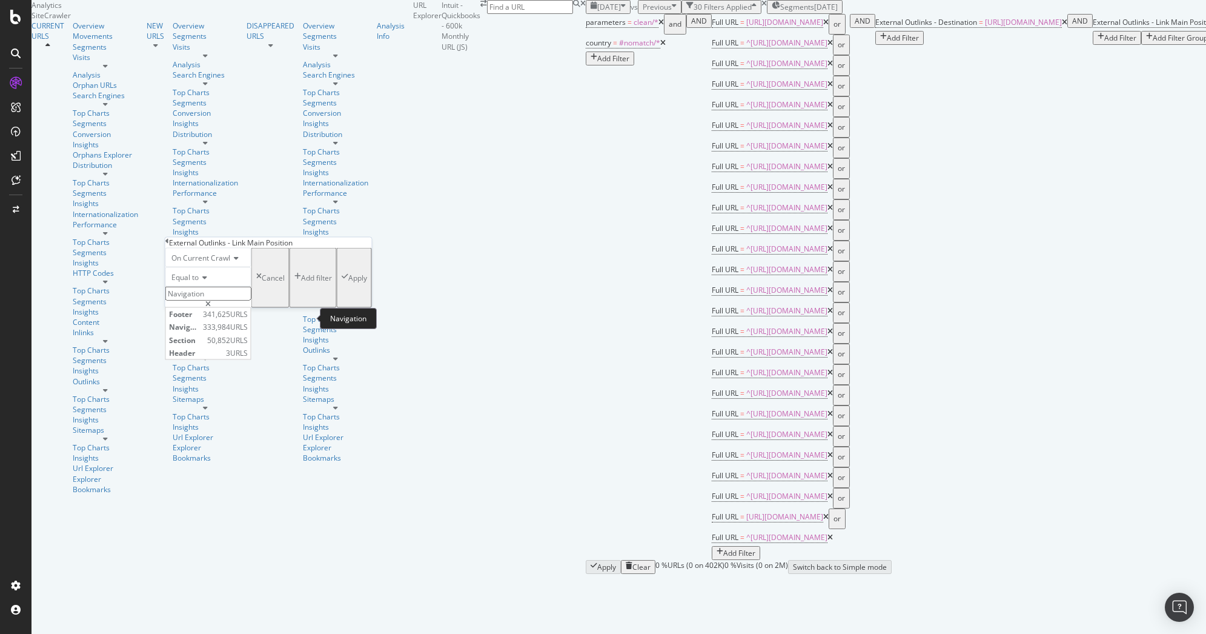
click at [251, 300] on input "Navigation" at bounding box center [208, 294] width 86 height 14
click at [205, 357] on span "Header" at bounding box center [196, 352] width 54 height 10
type input "Header"
click at [348, 283] on div "Apply" at bounding box center [357, 278] width 19 height 10
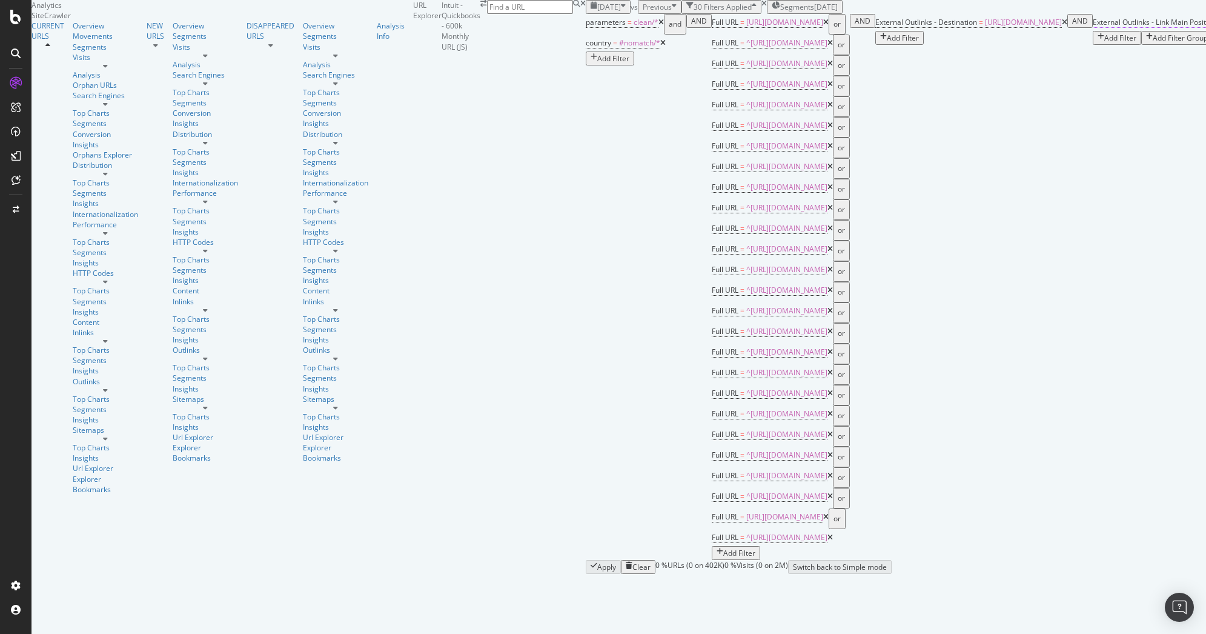
click at [1093, 27] on span "External Outlinks - Link Main Position" at bounding box center [1155, 22] width 124 height 10
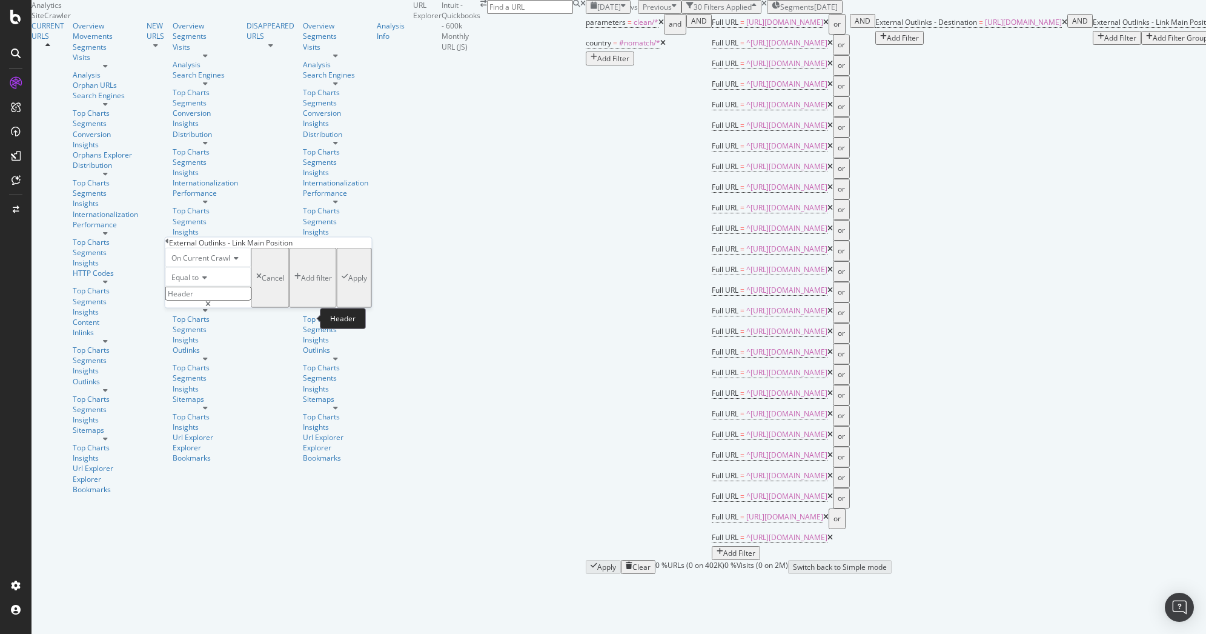
click at [203, 300] on input "Header" at bounding box center [208, 294] width 86 height 14
click at [200, 332] on span "Navigation" at bounding box center [184, 327] width 31 height 10
type input "Navigation"
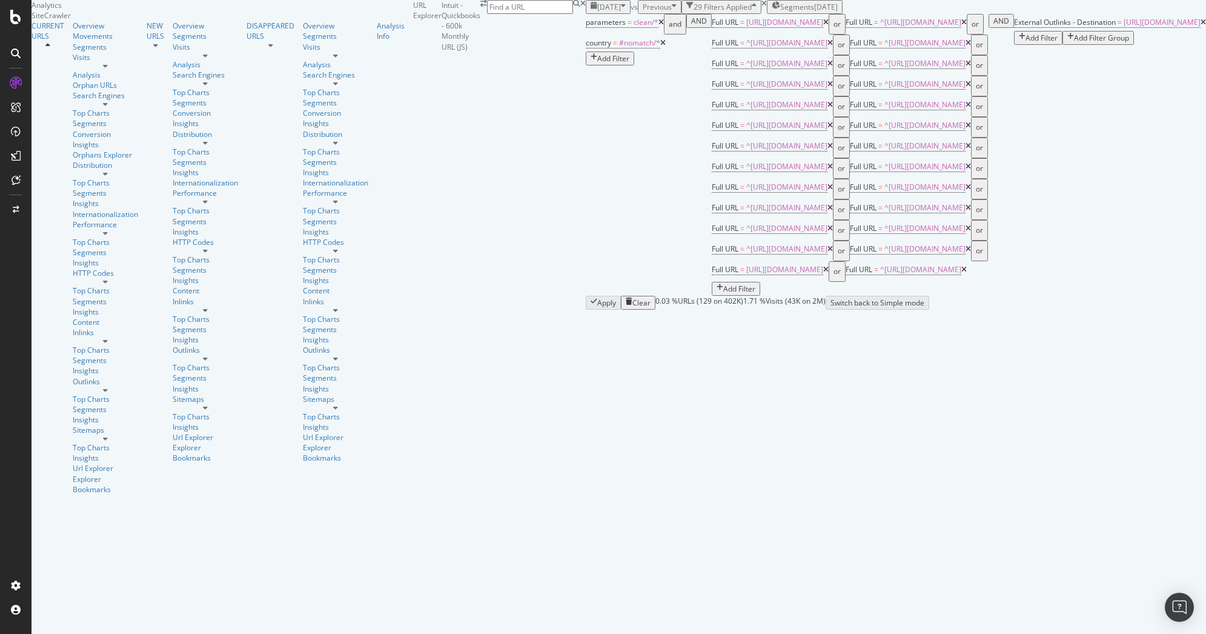
click at [1067, 43] on div "button" at bounding box center [1070, 38] width 7 height 10
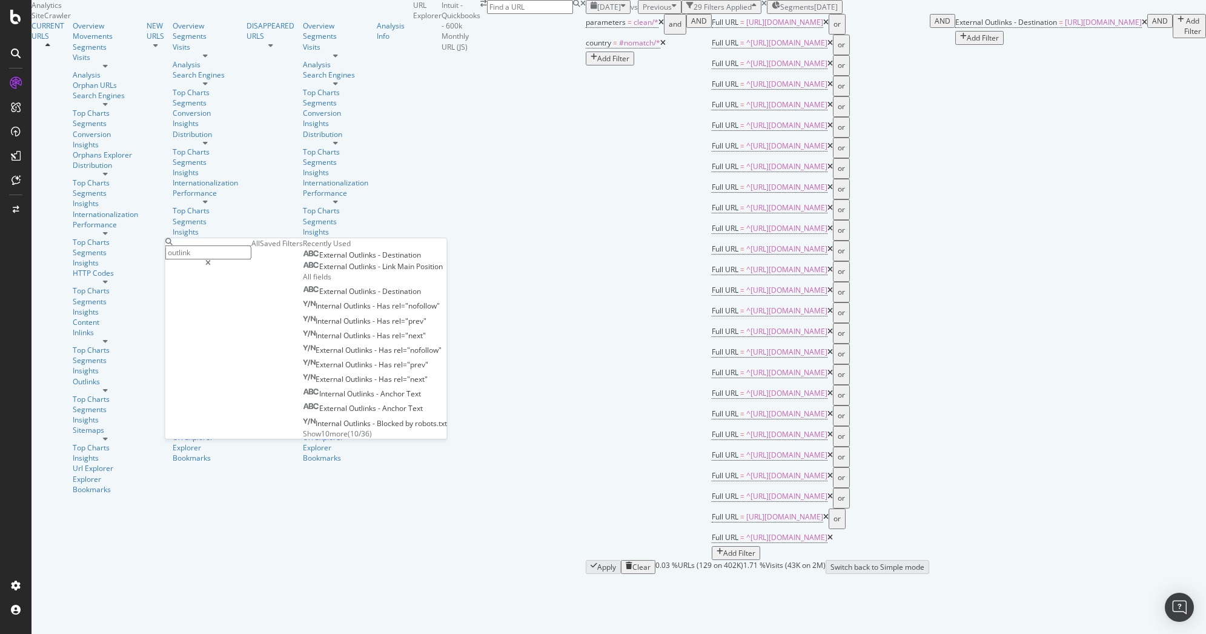
click at [382, 271] on span "Link" at bounding box center [389, 266] width 15 height 10
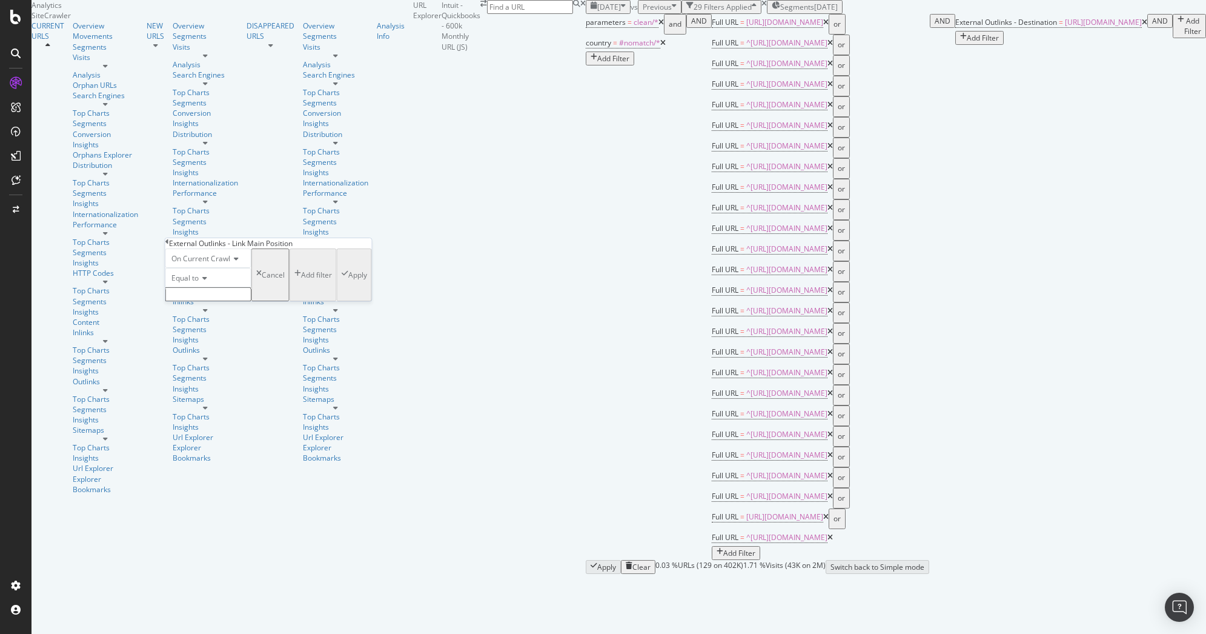
click at [198, 301] on input "text" at bounding box center [208, 294] width 86 height 14
click at [200, 325] on span "Navigation" at bounding box center [184, 320] width 31 height 10
type input "Navigation"
click at [348, 283] on div "Apply" at bounding box center [357, 278] width 19 height 10
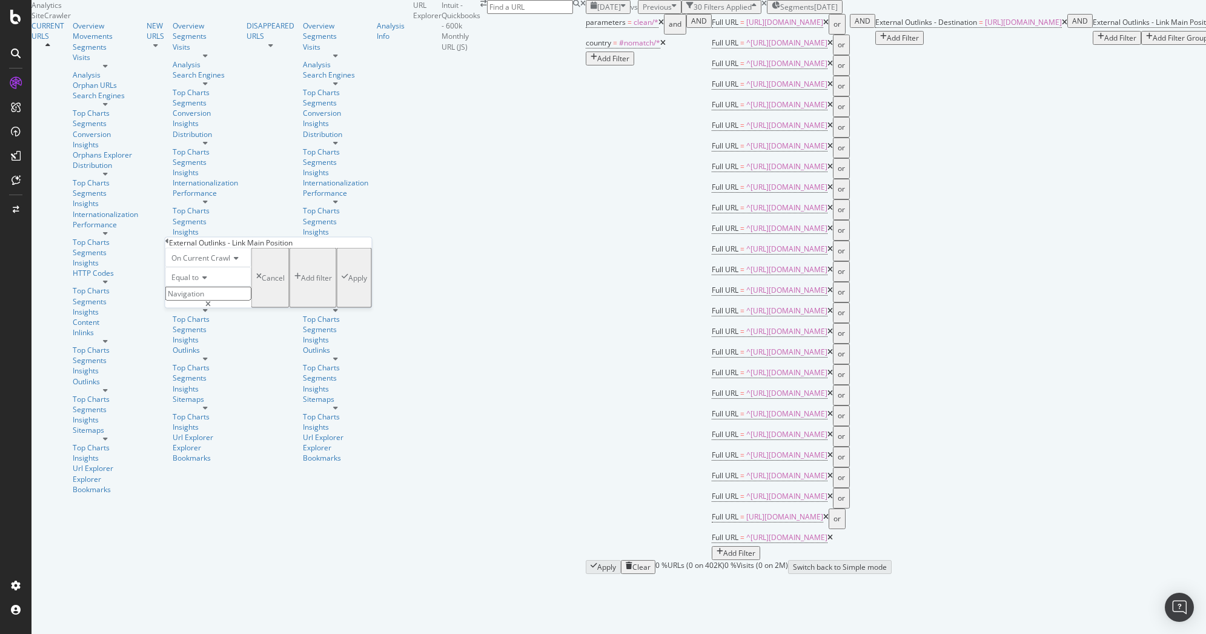
click at [236, 308] on div "On Current Crawl Equal to Navigation Navigation Cancel Add filter Apply" at bounding box center [268, 278] width 207 height 60
click at [237, 300] on input "Navigation" at bounding box center [208, 294] width 86 height 14
click at [213, 346] on div "Section 50,852 URLS" at bounding box center [208, 339] width 85 height 13
type input "Section"
click at [348, 283] on div "Apply" at bounding box center [357, 278] width 19 height 10
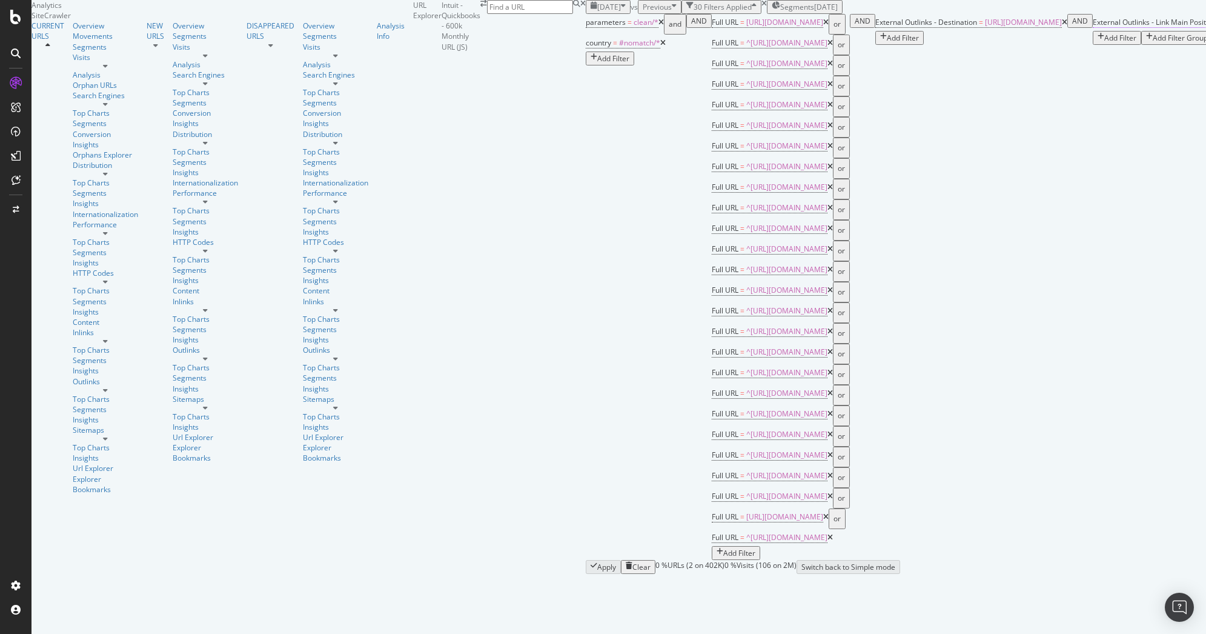
click at [1093, 27] on span "External Outlinks - Link Main Position" at bounding box center [1155, 22] width 124 height 10
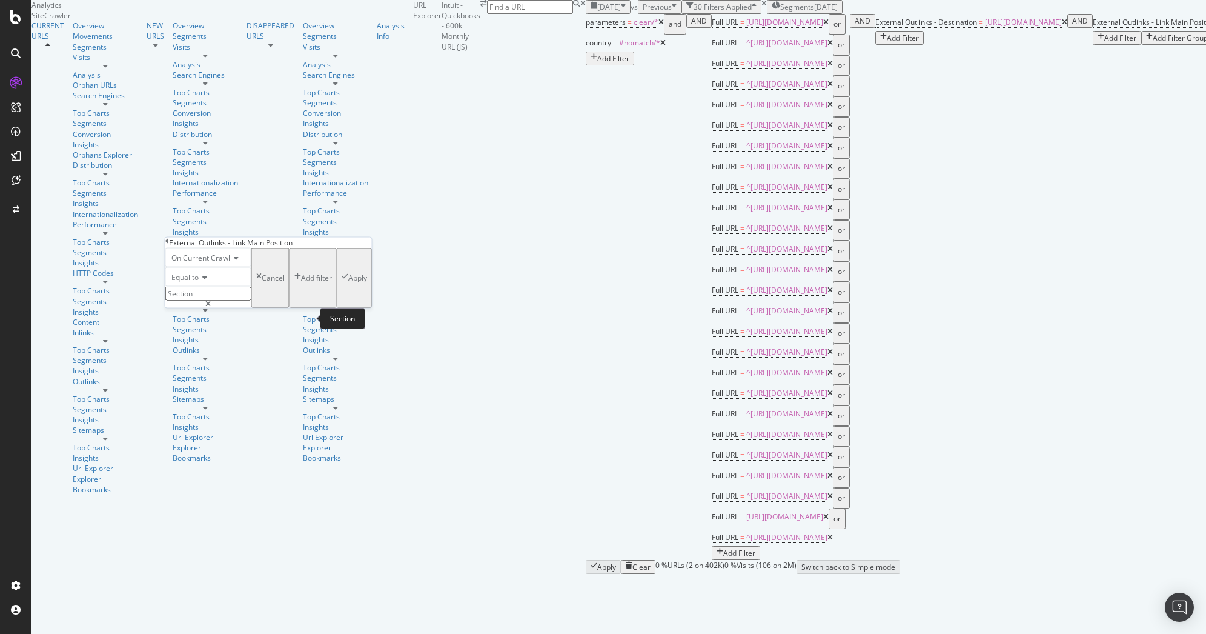
click at [217, 300] on input "Section" at bounding box center [208, 294] width 86 height 14
click at [200, 319] on span "Footer" at bounding box center [184, 314] width 31 height 10
type input "Footer"
click at [348, 283] on div "Apply" at bounding box center [357, 278] width 19 height 10
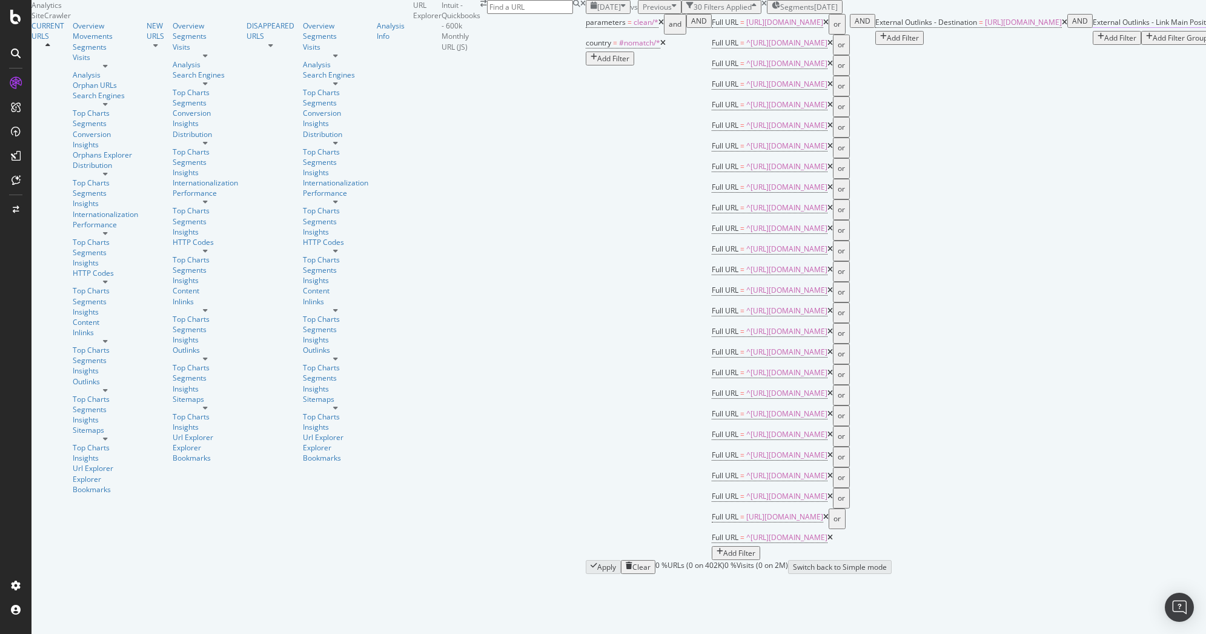
click at [1093, 27] on span "External Outlinks - Link Main Position" at bounding box center [1155, 22] width 124 height 10
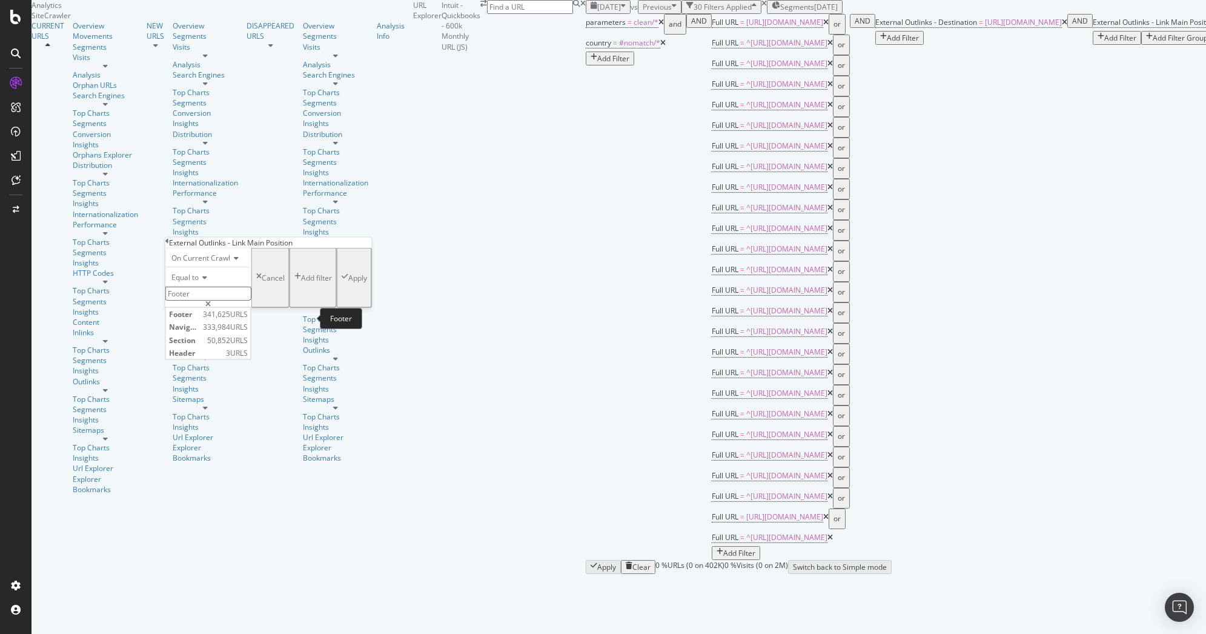
click at [250, 300] on input "Footer" at bounding box center [208, 294] width 86 height 14
click at [219, 357] on span "Header" at bounding box center [196, 352] width 54 height 10
type input "Header"
click at [348, 283] on div "Apply" at bounding box center [357, 278] width 19 height 10
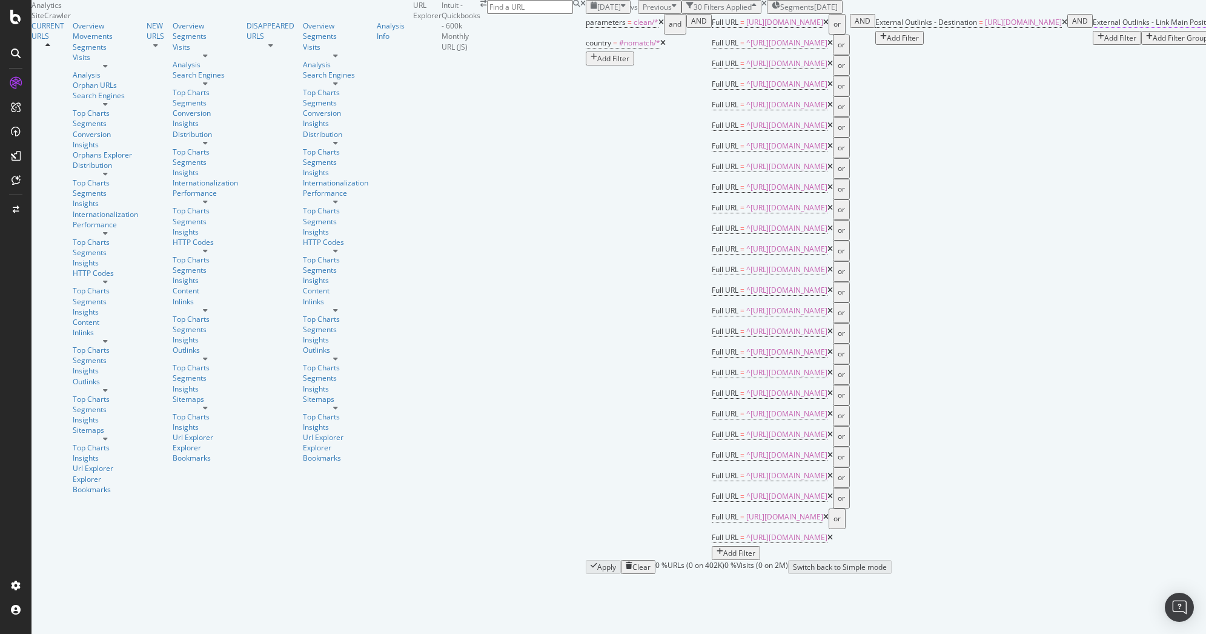
click at [1205, 27] on span "=" at bounding box center [1220, 22] width 4 height 10
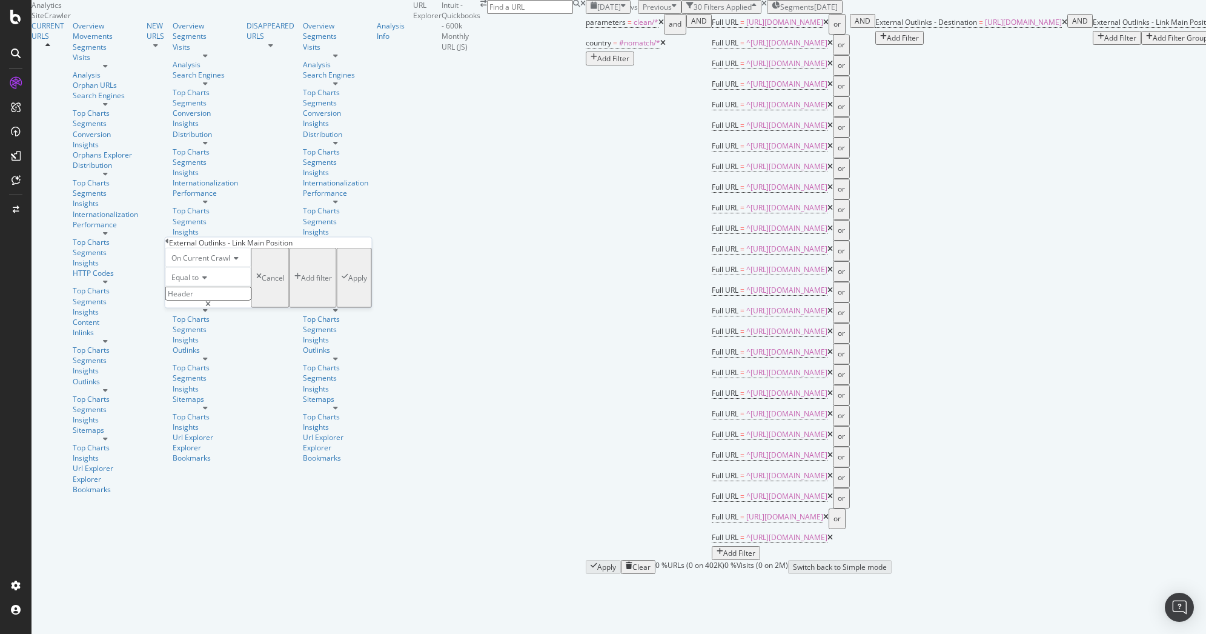
click at [586, 560] on div "Apply Clear 0 % URLs ( 0 on 402K ) 0 % Visits ( 0 on 2M ) Switch back to Simple…" at bounding box center [920, 567] width 669 height 14
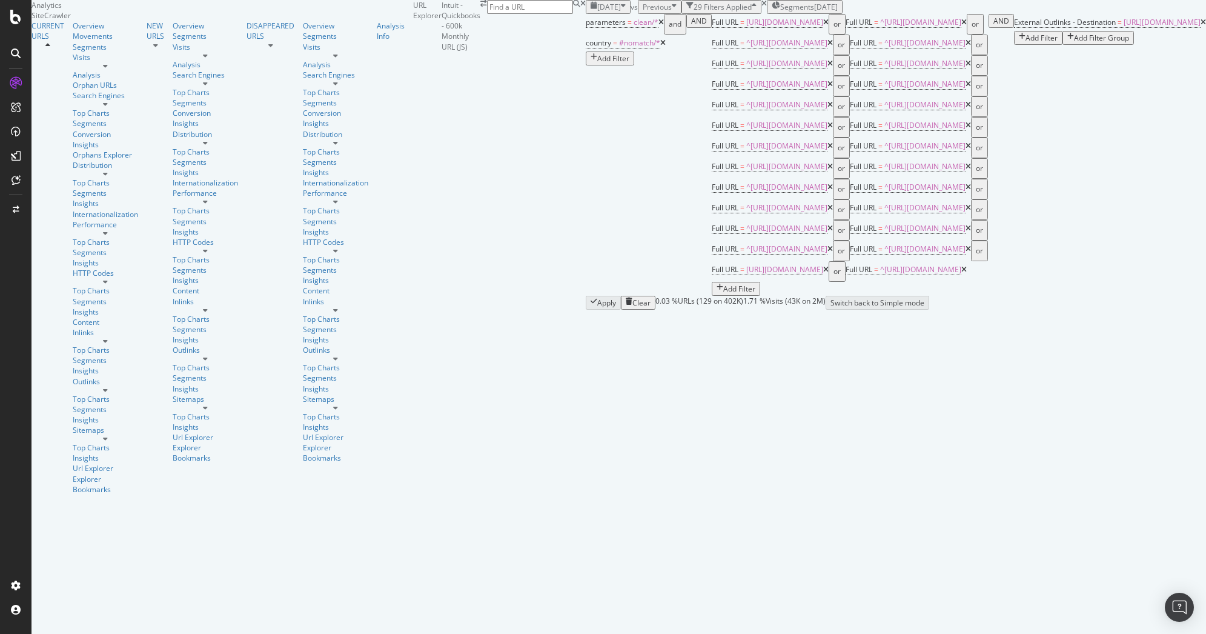
scroll to position [172, 0]
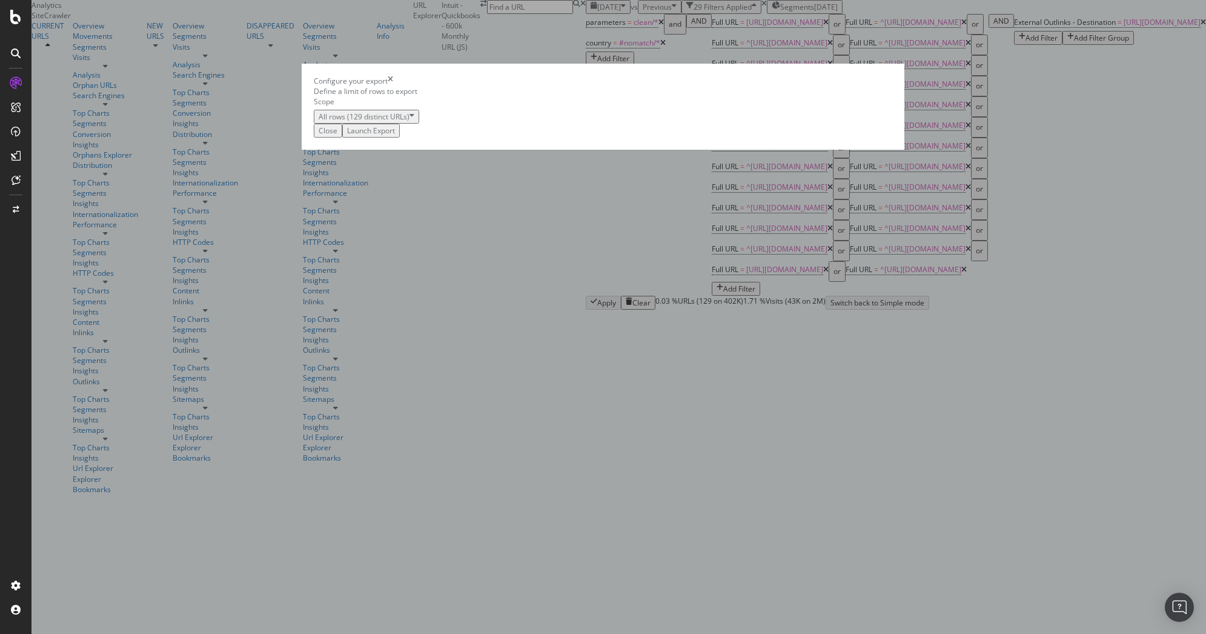
click at [395, 136] on div "Launch Export" at bounding box center [371, 130] width 48 height 10
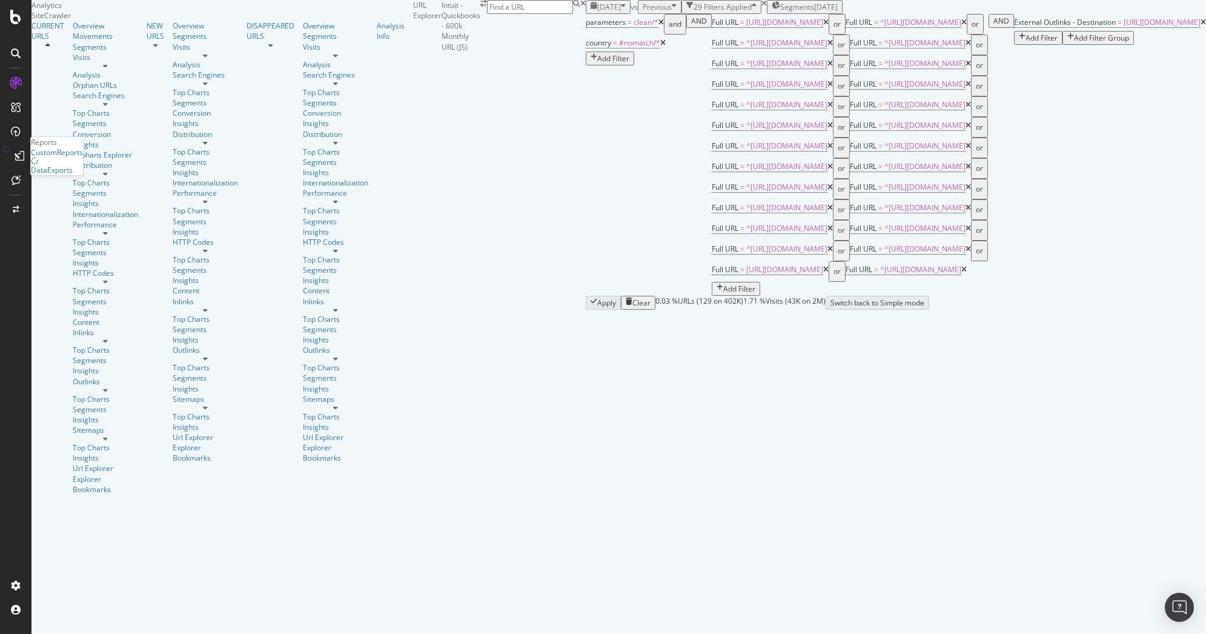
click at [21, 158] on div at bounding box center [19, 155] width 19 height 19
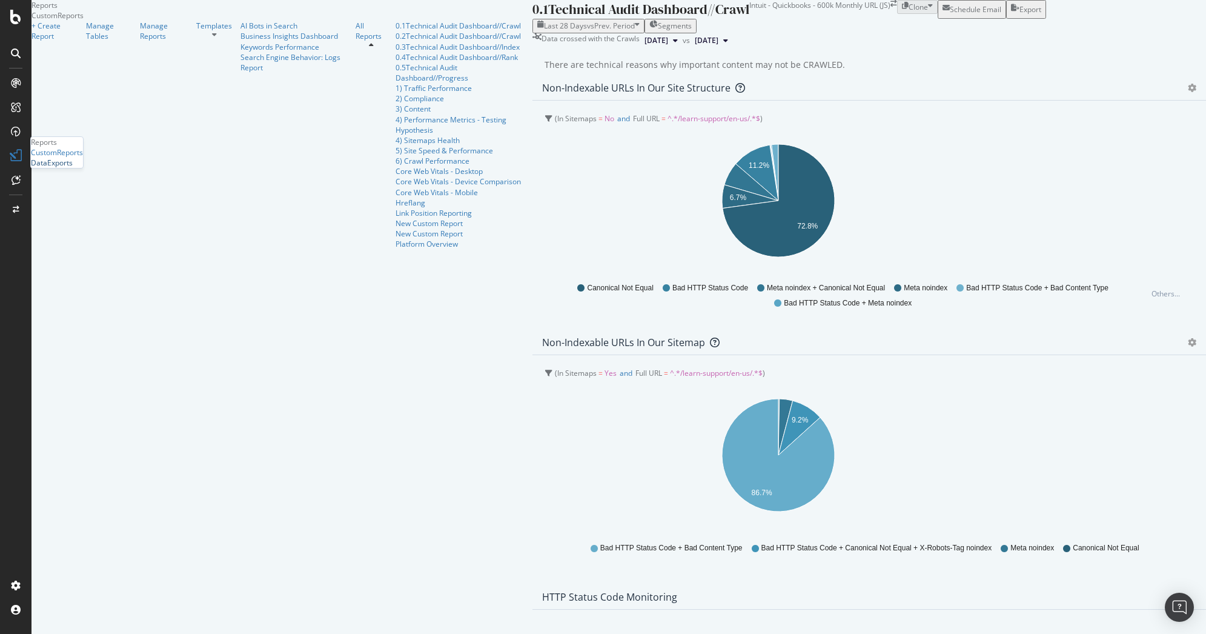
click at [64, 168] on div "DataExports" at bounding box center [52, 162] width 42 height 10
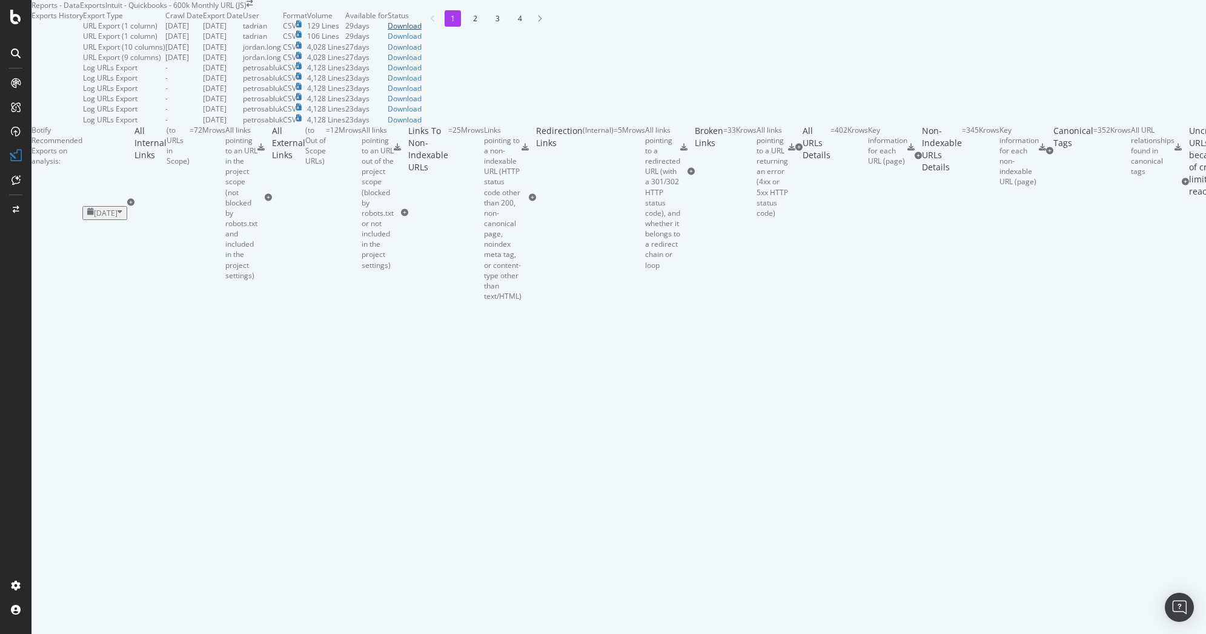
click at [422, 31] on div "Download" at bounding box center [405, 26] width 34 height 10
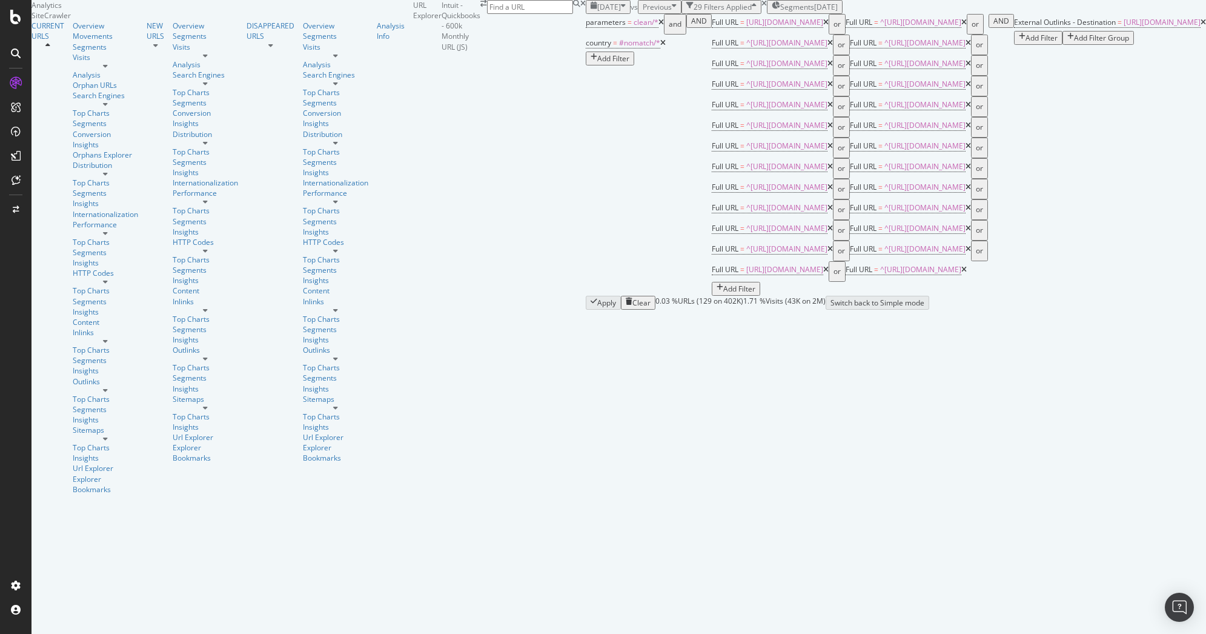
click at [1201, 26] on icon at bounding box center [1203, 22] width 5 height 7
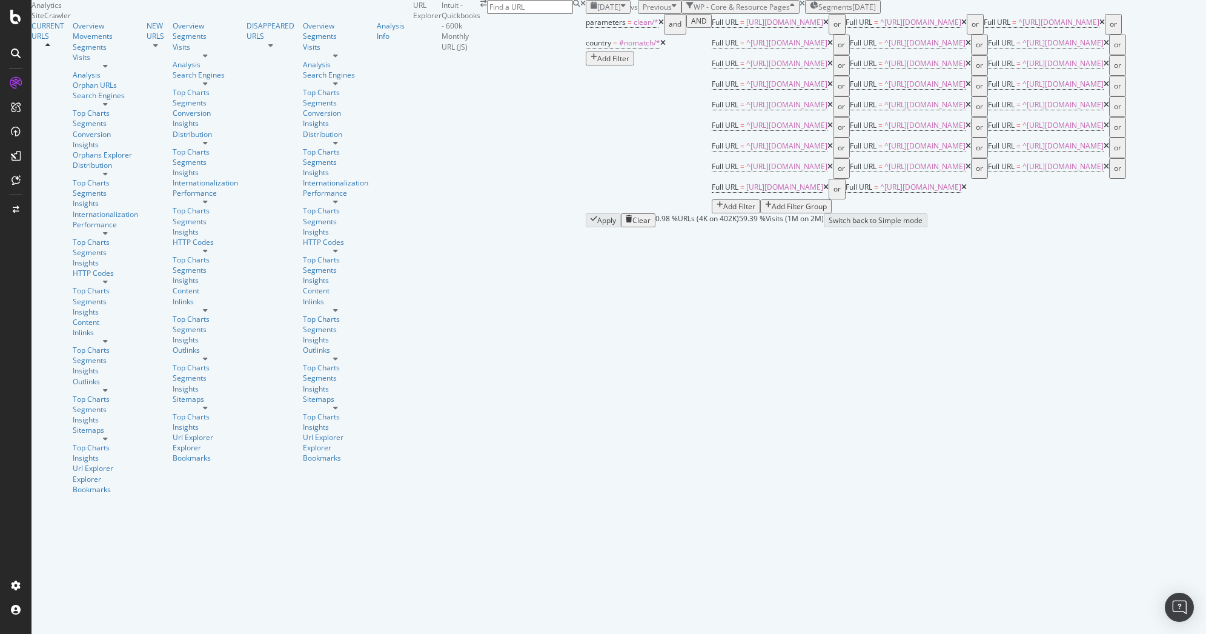
click at [772, 202] on div "Add Filter Group" at bounding box center [799, 206] width 55 height 10
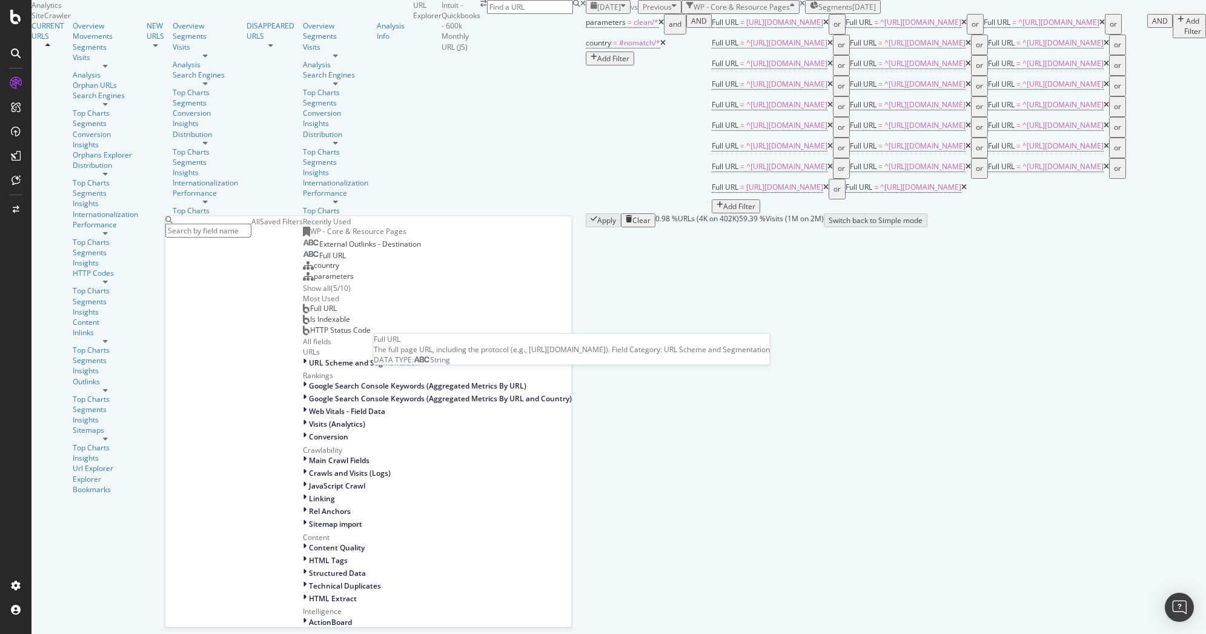
click at [319, 260] on span "Full URL" at bounding box center [332, 255] width 27 height 10
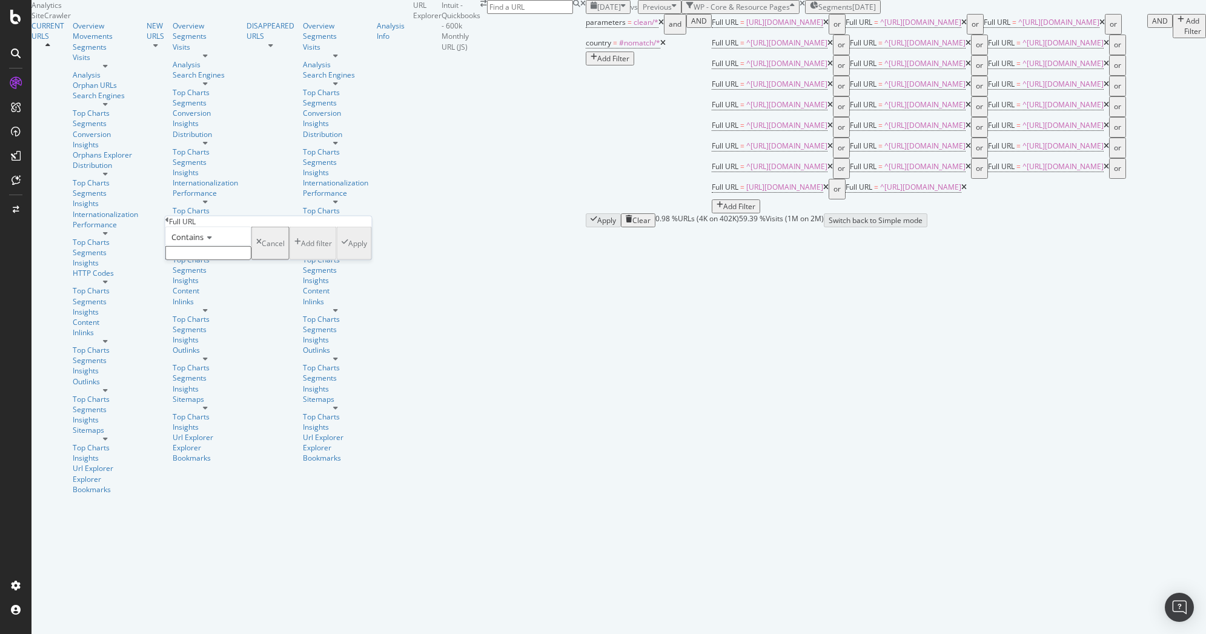
click at [251, 260] on input "text" at bounding box center [208, 253] width 86 height 14
type input "erp-"
click at [348, 252] on div "Apply" at bounding box center [357, 247] width 19 height 10
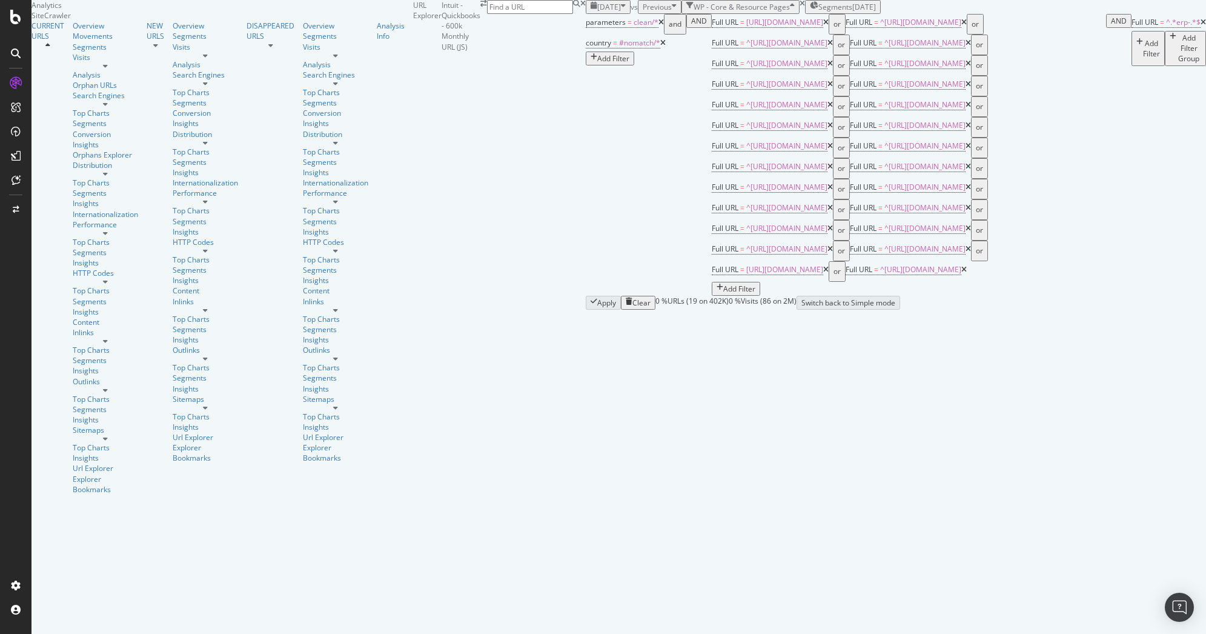
scroll to position [82, 0]
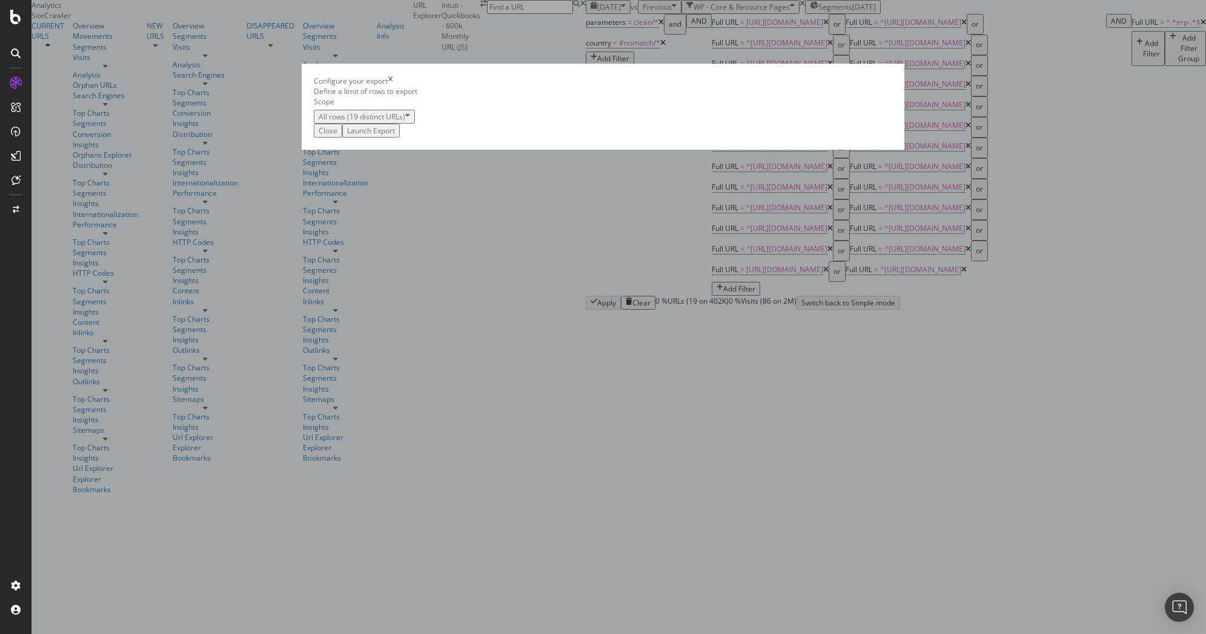
click at [337, 136] on div "Close" at bounding box center [328, 130] width 19 height 10
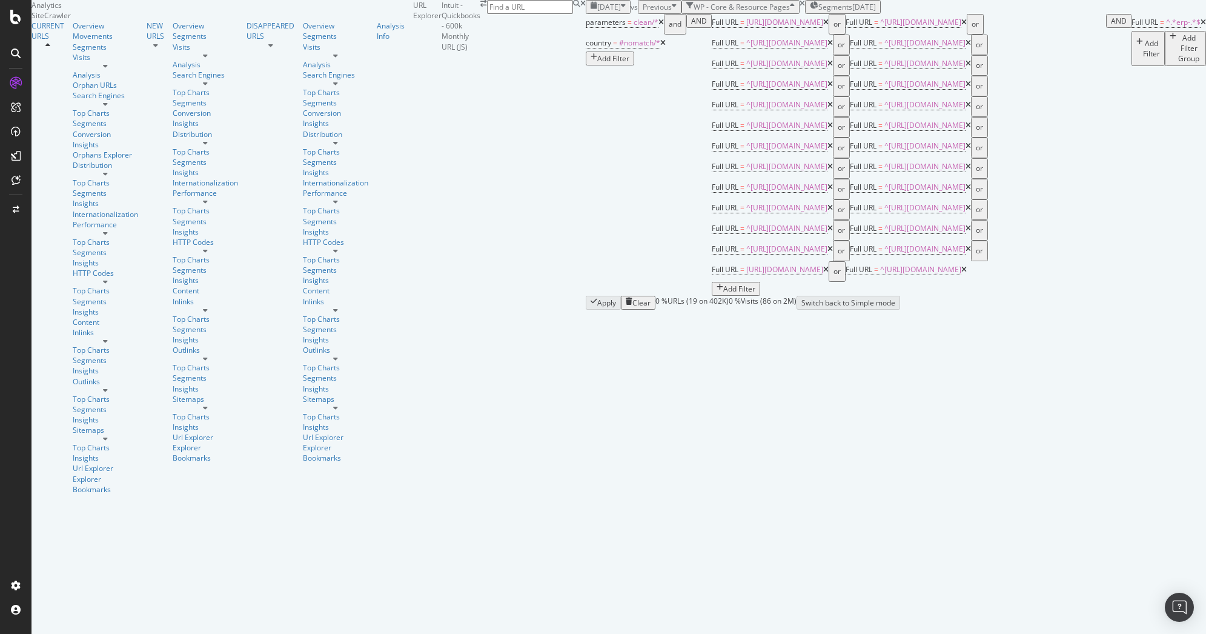
click at [1143, 59] on div "Add Filter" at bounding box center [1151, 48] width 17 height 21
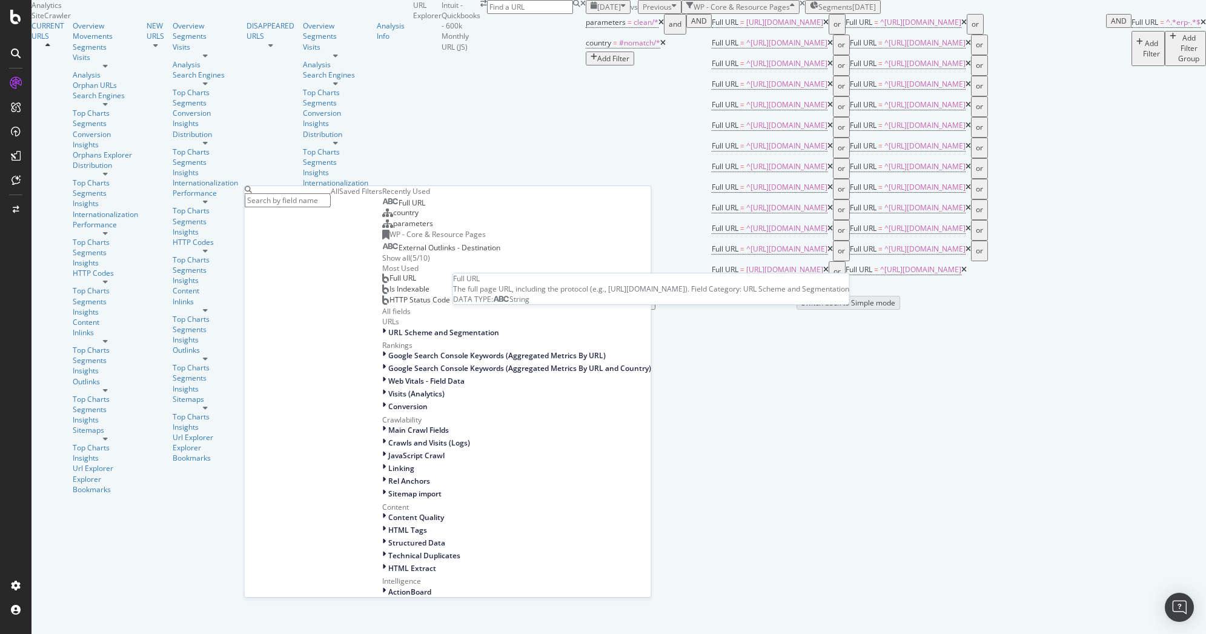
click at [399, 208] on span "Full URL" at bounding box center [412, 202] width 27 height 10
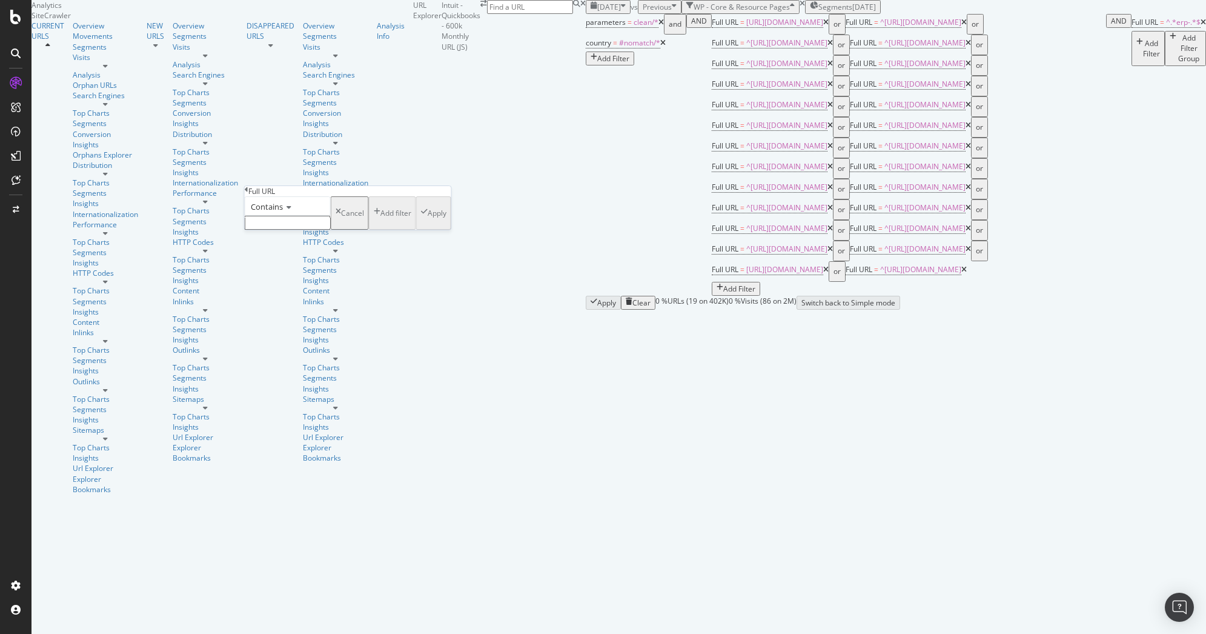
click at [331, 230] on input "text" at bounding box center [288, 223] width 86 height 14
type input "e"
type input "enterprise-resource"
click at [428, 222] on div "Apply" at bounding box center [437, 216] width 19 height 10
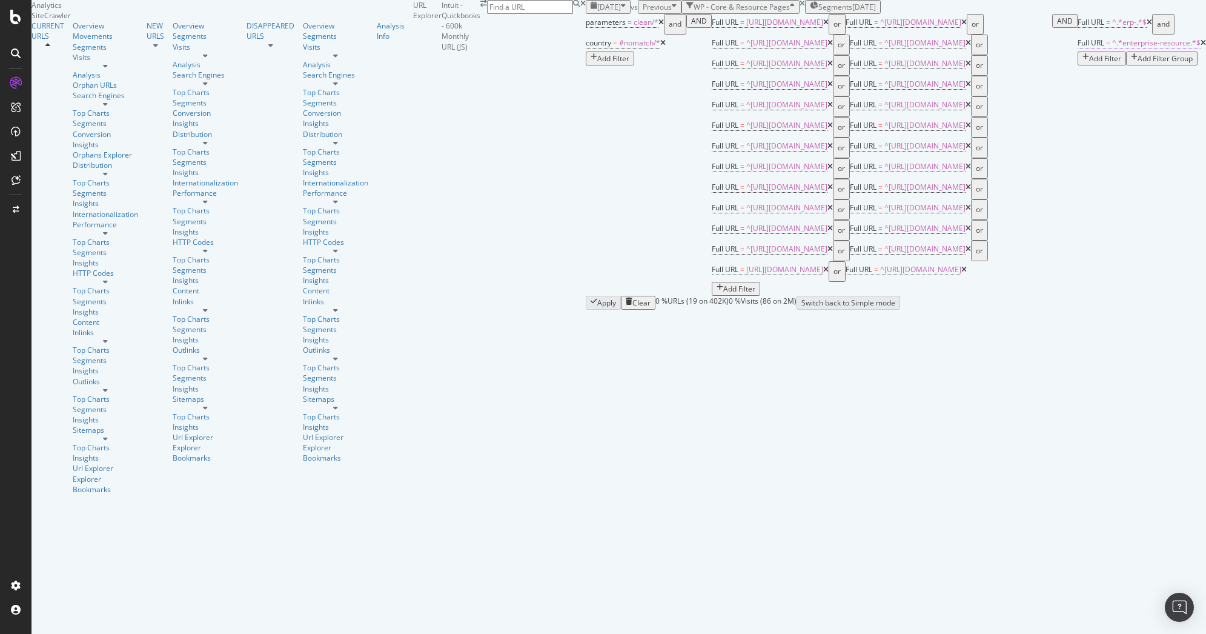
click at [1112, 48] on span "^.*enterprise-resource.*$" at bounding box center [1156, 43] width 88 height 10
click at [351, 228] on input "enterprise-resource" at bounding box center [308, 221] width 86 height 14
type input "enterprise-resourc"
click at [448, 220] on div "Apply" at bounding box center [457, 215] width 19 height 10
click at [1161, 33] on div "and" at bounding box center [1167, 24] width 13 height 17
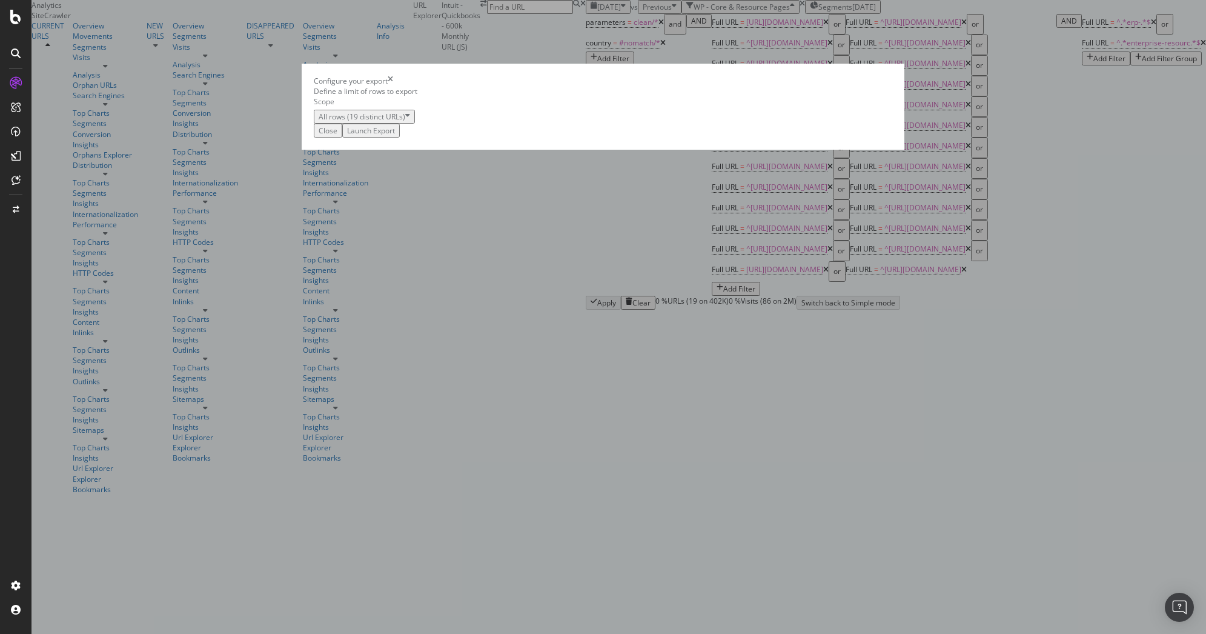
click at [395, 136] on div "Launch Export" at bounding box center [371, 130] width 48 height 10
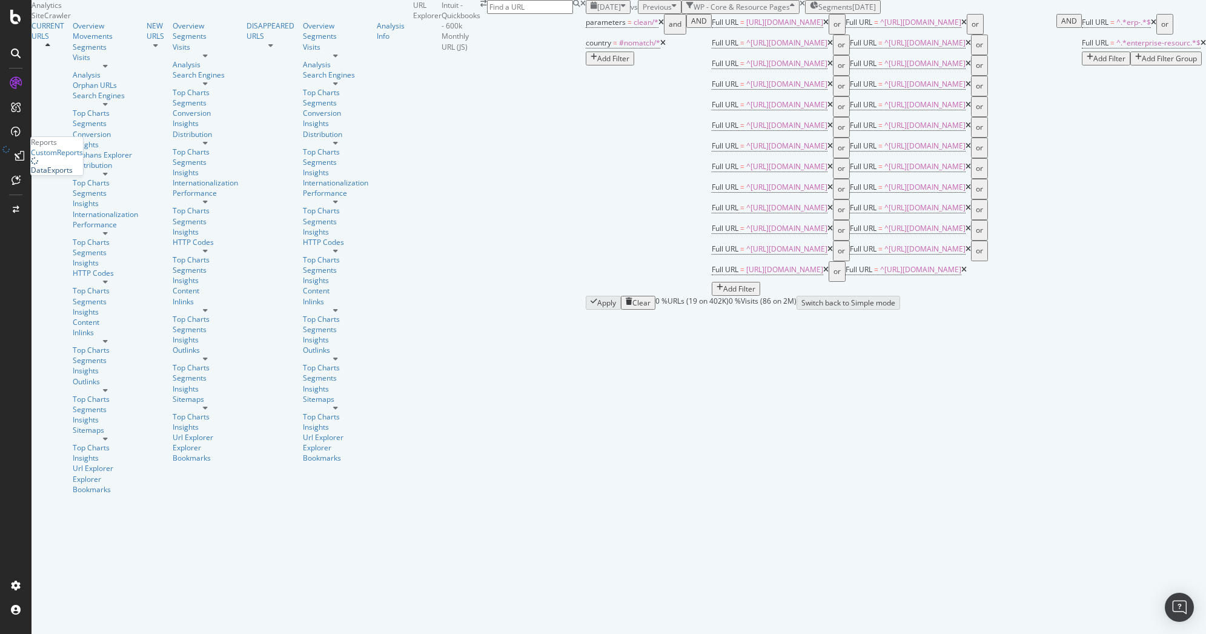
click at [73, 175] on div "DataExports" at bounding box center [52, 170] width 42 height 10
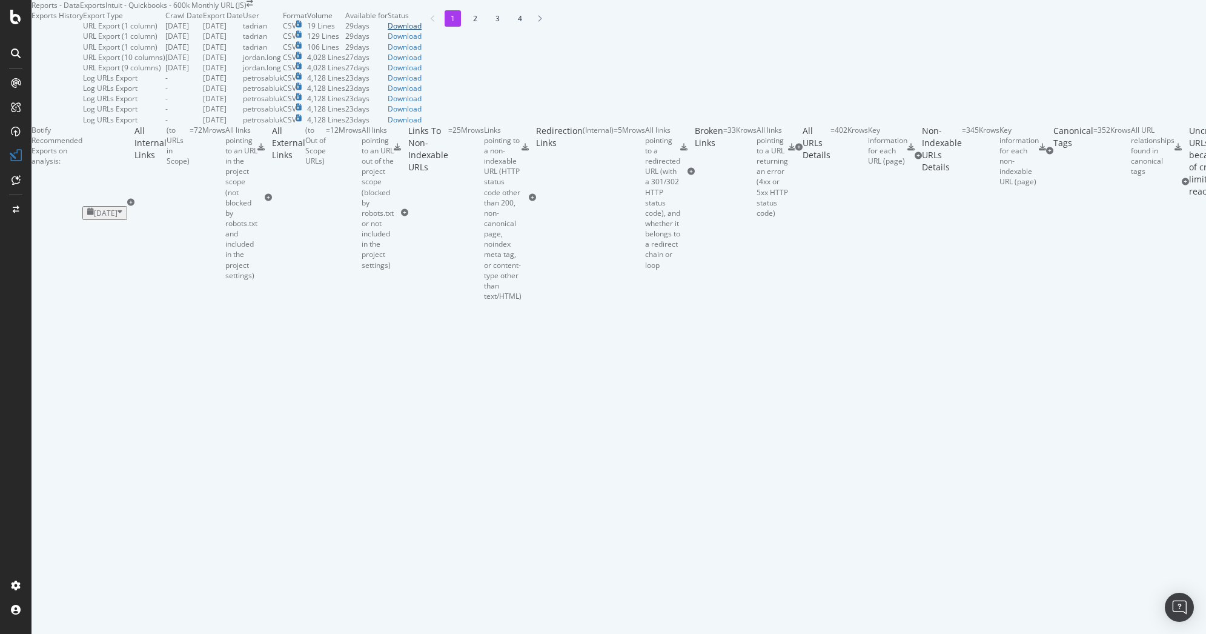
click at [422, 31] on div "Download" at bounding box center [405, 26] width 34 height 10
click at [66, 105] on div "LogAnalyzer" at bounding box center [52, 100] width 42 height 10
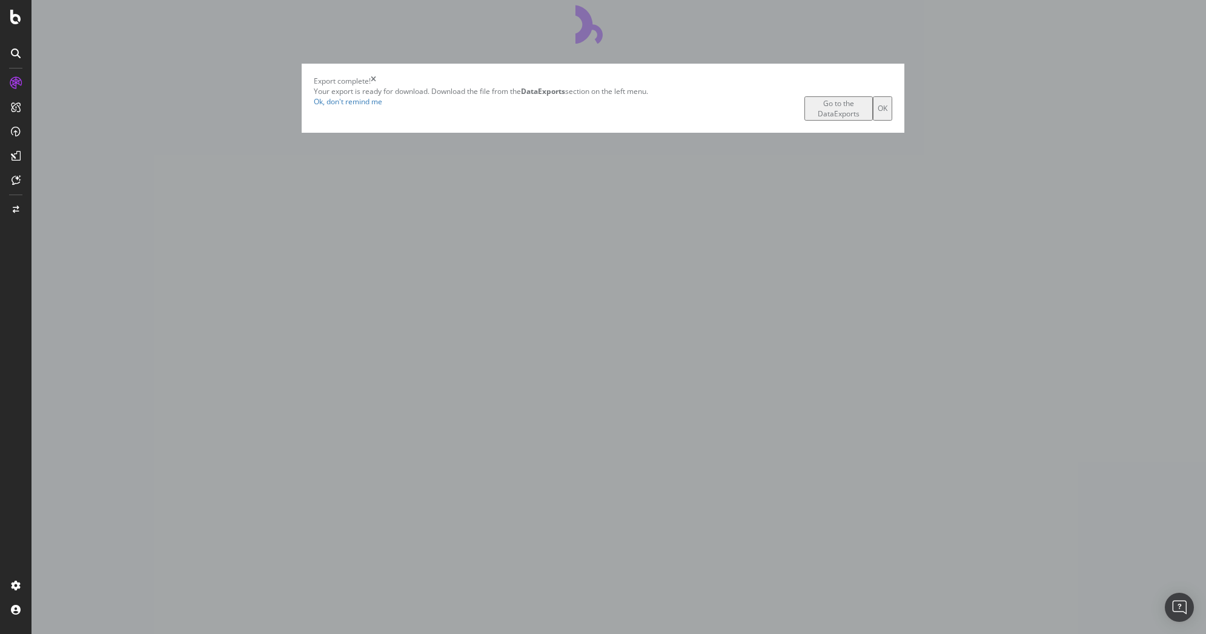
click at [878, 113] on div "OK" at bounding box center [883, 108] width 10 height 10
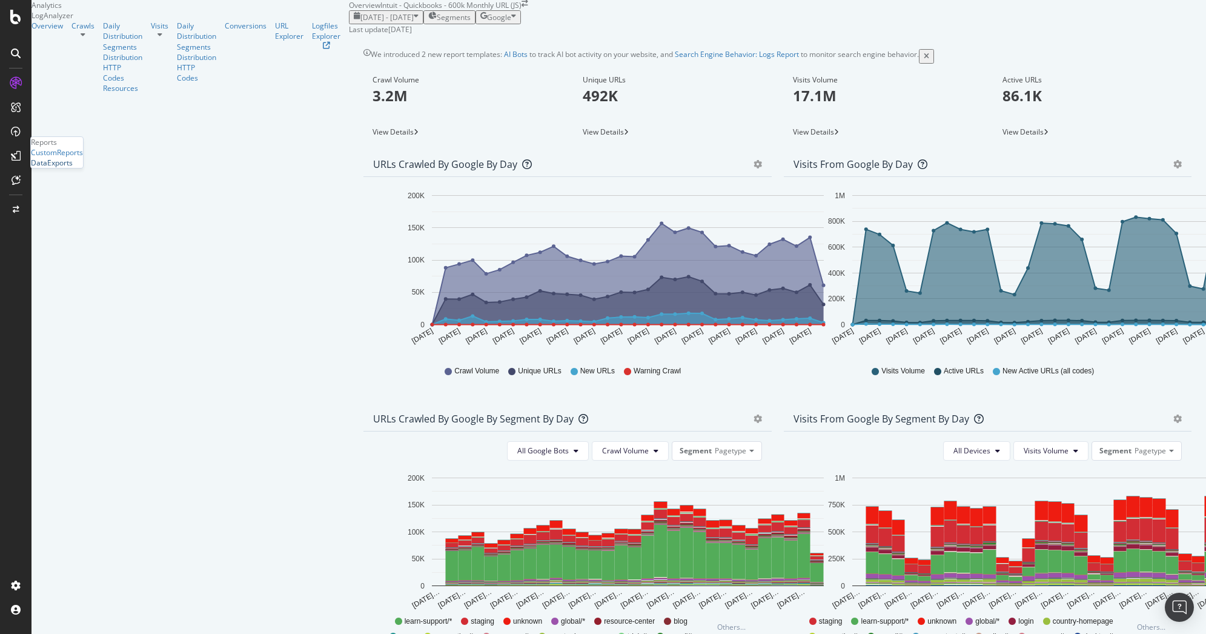
click at [73, 168] on div "DataExports" at bounding box center [52, 162] width 42 height 10
click at [675, 59] on link "Search Engine Behavior: Logs Report" at bounding box center [737, 54] width 124 height 10
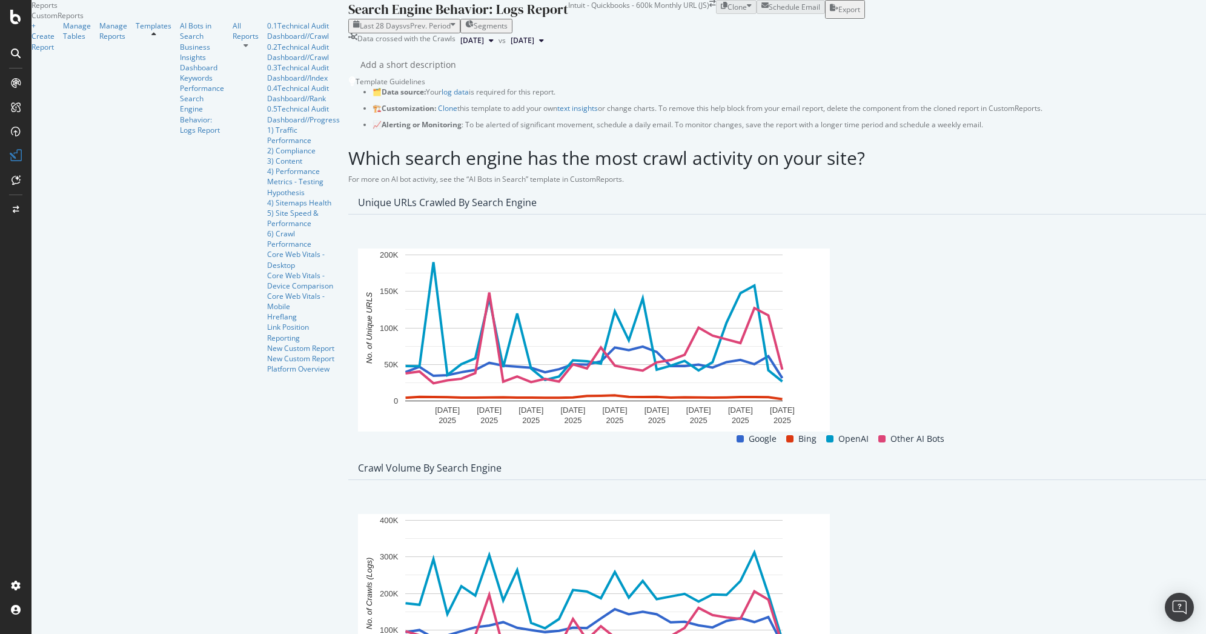
click at [860, 15] on div "Export" at bounding box center [849, 9] width 22 height 10
click at [5, 633] on icon "close toast" at bounding box center [2, 639] width 5 height 10
click at [860, 15] on div "Export" at bounding box center [849, 9] width 22 height 10
click at [5, 633] on icon "close toast" at bounding box center [2, 639] width 5 height 10
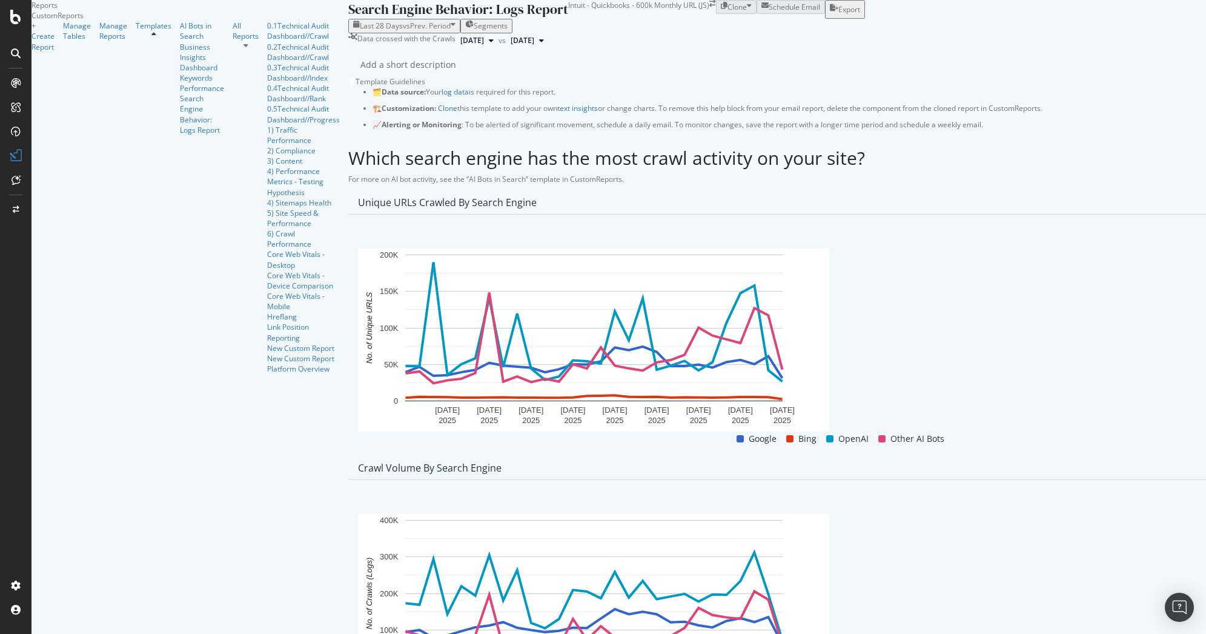
click at [652, 74] on div "Add a short description Add a short description" at bounding box center [850, 65] width 981 height 18
